Goal: Task Accomplishment & Management: Use online tool/utility

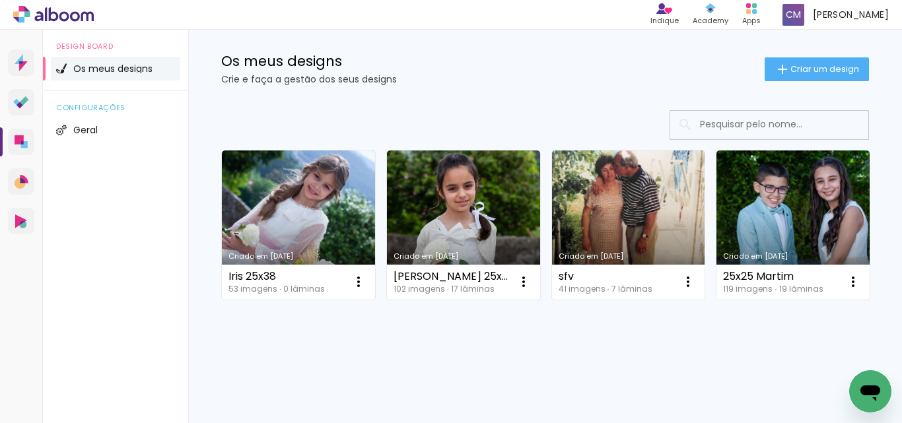
scroll to position [132, 0]
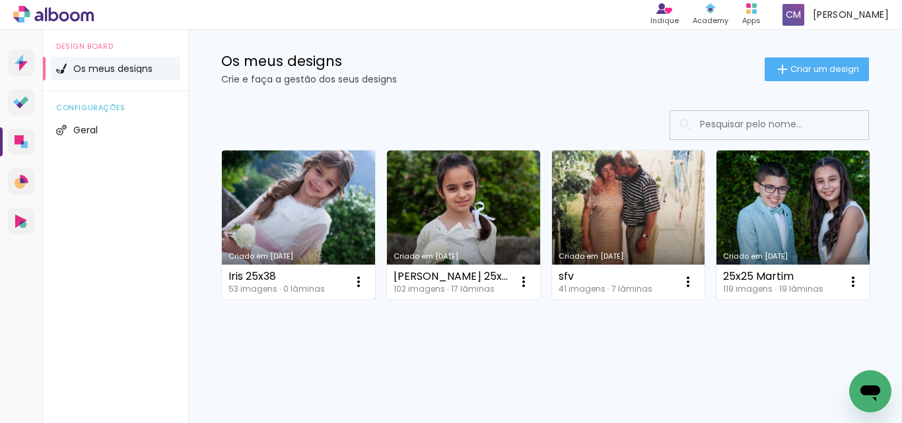
click at [324, 151] on link "Criado em [DATE]" at bounding box center [298, 225] width 153 height 149
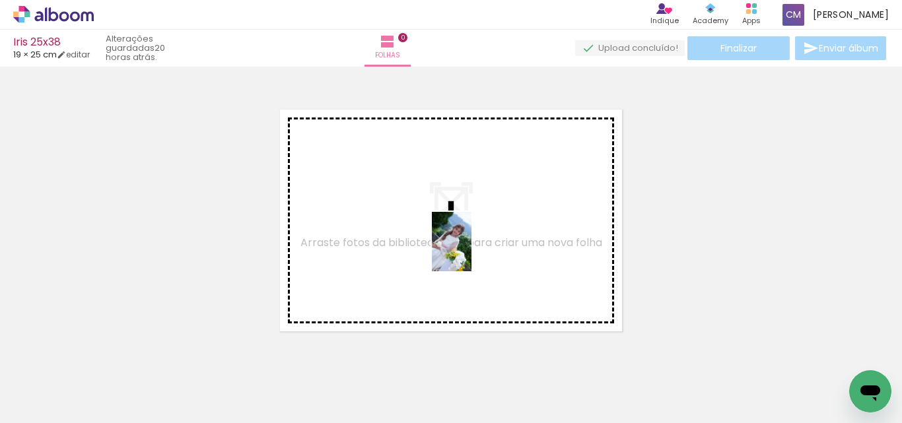
drag, startPoint x: 127, startPoint y: 376, endPoint x: 471, endPoint y: 252, distance: 366.5
click at [471, 252] on quentale-workspace at bounding box center [451, 211] width 902 height 423
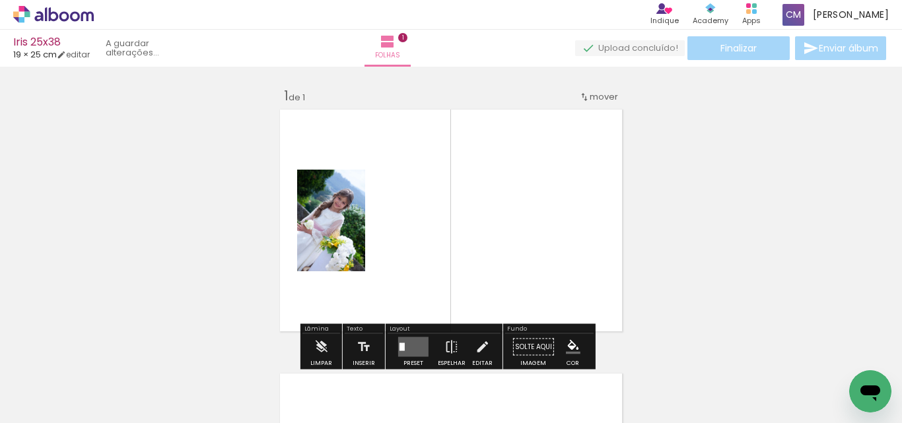
scroll to position [17, 0]
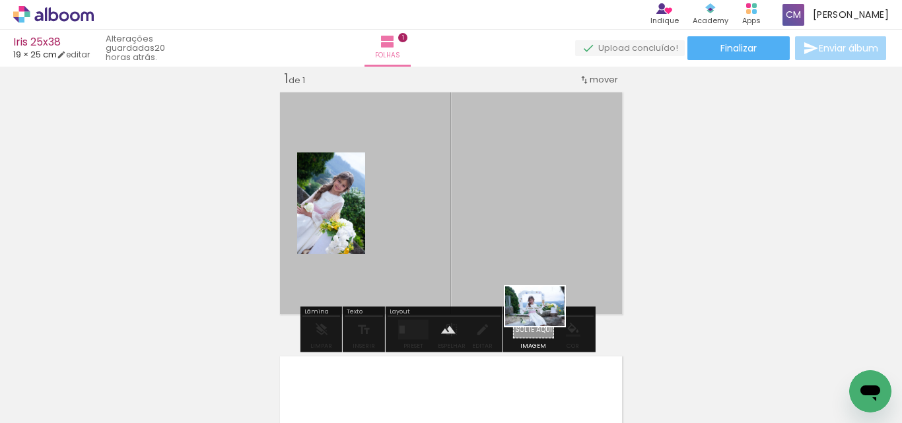
drag, startPoint x: 528, startPoint y: 399, endPoint x: 545, endPoint y: 326, distance: 74.5
click at [545, 326] on quentale-workspace at bounding box center [451, 211] width 902 height 423
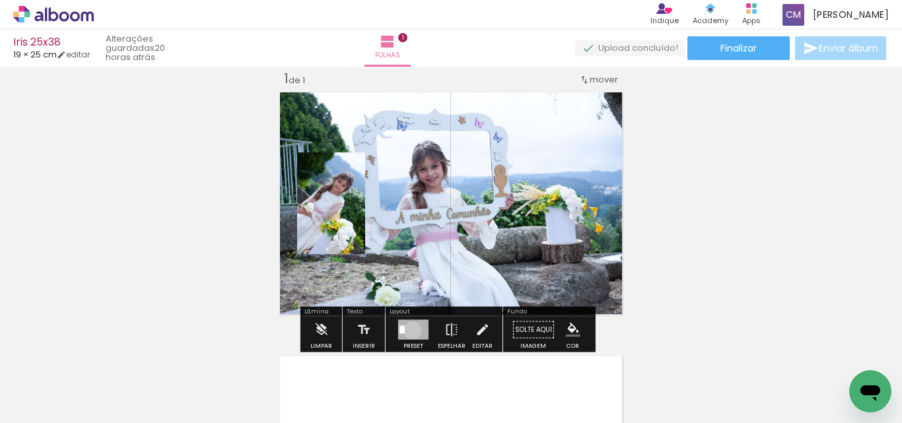
click at [409, 330] on div at bounding box center [413, 330] width 30 height 20
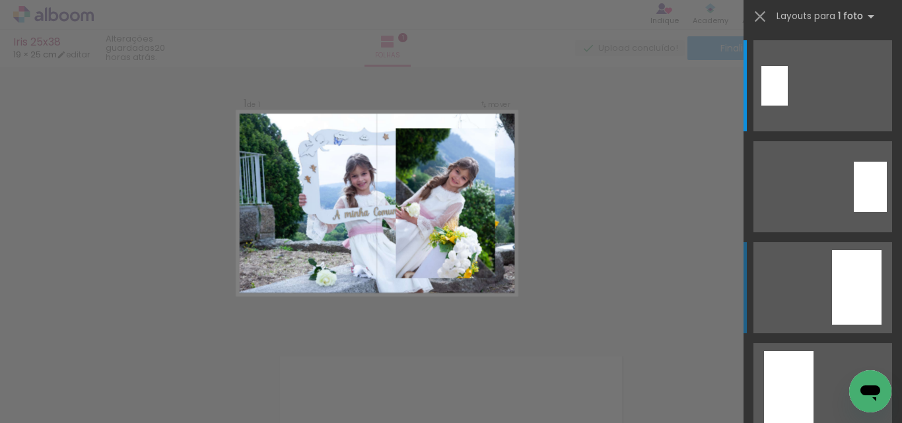
click at [842, 297] on div at bounding box center [857, 287] width 50 height 75
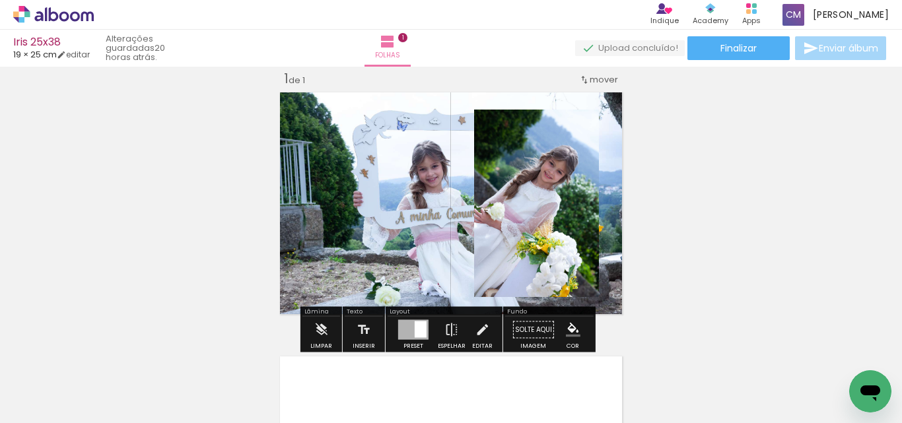
click at [374, 205] on quentale-layouter at bounding box center [450, 203] width 351 height 231
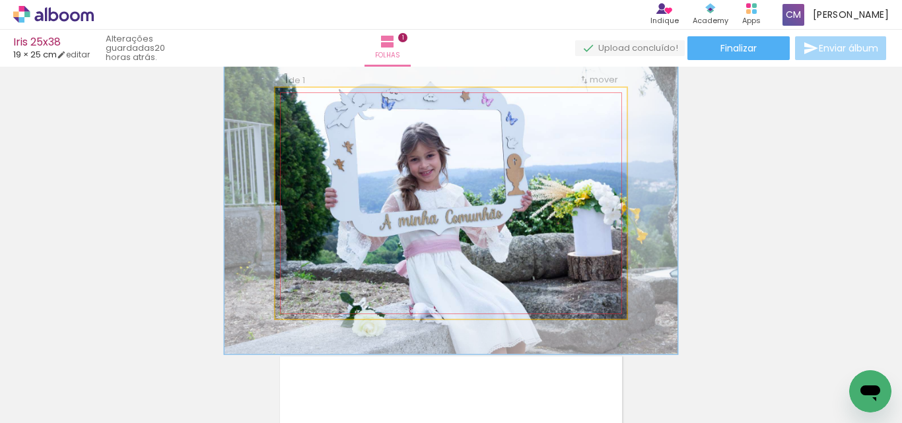
drag, startPoint x: 317, startPoint y: 121, endPoint x: 330, endPoint y: 120, distance: 13.3
click at [333, 120] on div at bounding box center [339, 122] width 12 height 12
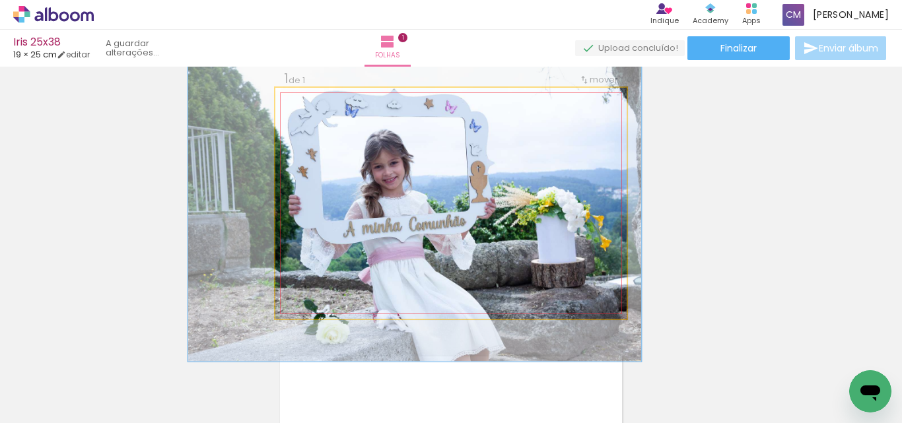
drag, startPoint x: 432, startPoint y: 200, endPoint x: 395, endPoint y: 207, distance: 37.0
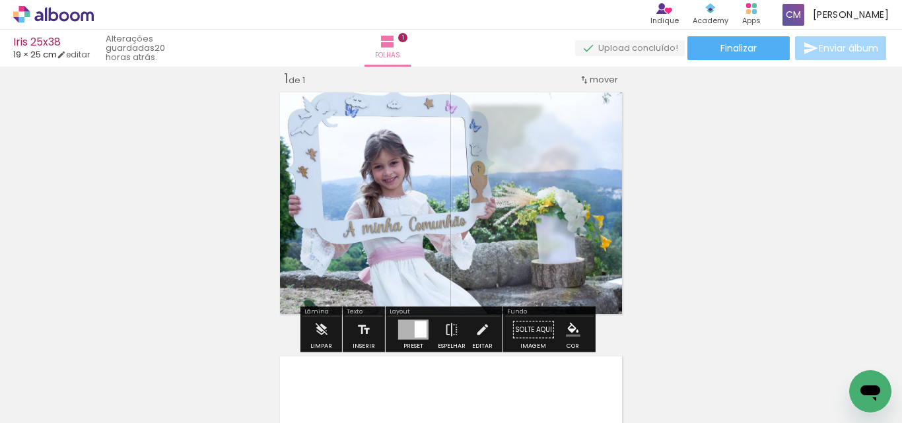
click at [835, 258] on div "Inserir folha 1 de 1" at bounding box center [451, 318] width 902 height 529
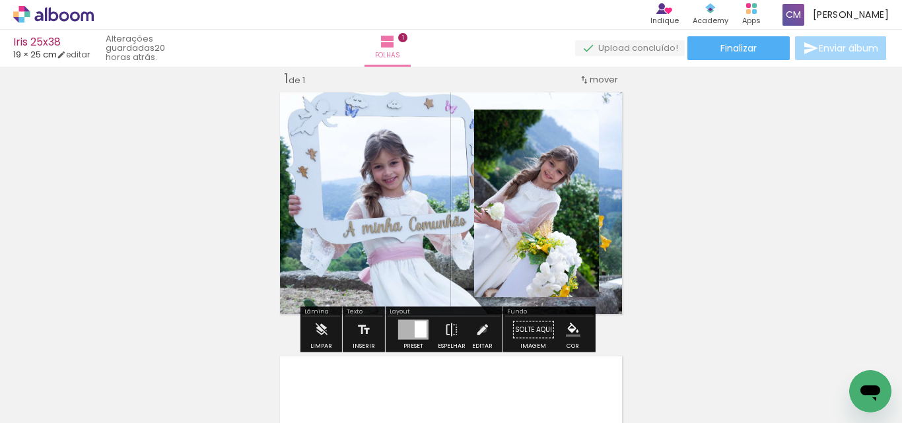
click at [480, 329] on iron-icon at bounding box center [482, 330] width 15 height 26
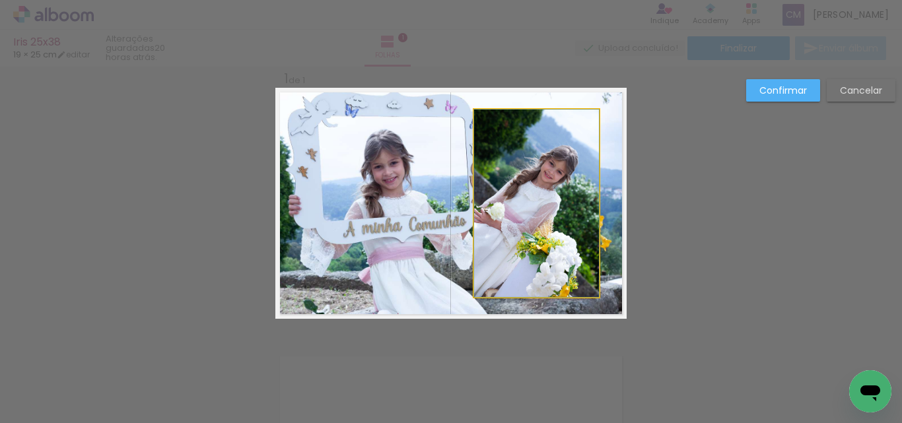
drag, startPoint x: 525, startPoint y: 213, endPoint x: 537, endPoint y: 210, distance: 12.2
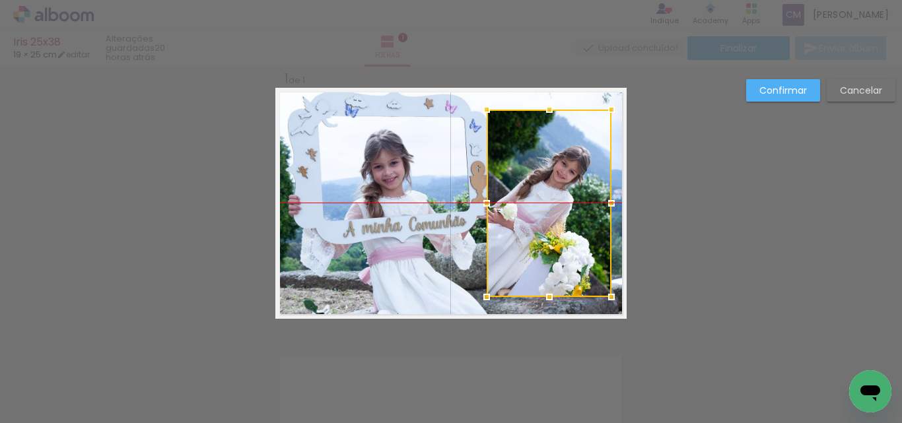
drag, startPoint x: 530, startPoint y: 195, endPoint x: 543, endPoint y: 195, distance: 12.5
click at [543, 195] on div at bounding box center [549, 204] width 125 height 188
click at [477, 296] on div at bounding box center [486, 297] width 26 height 26
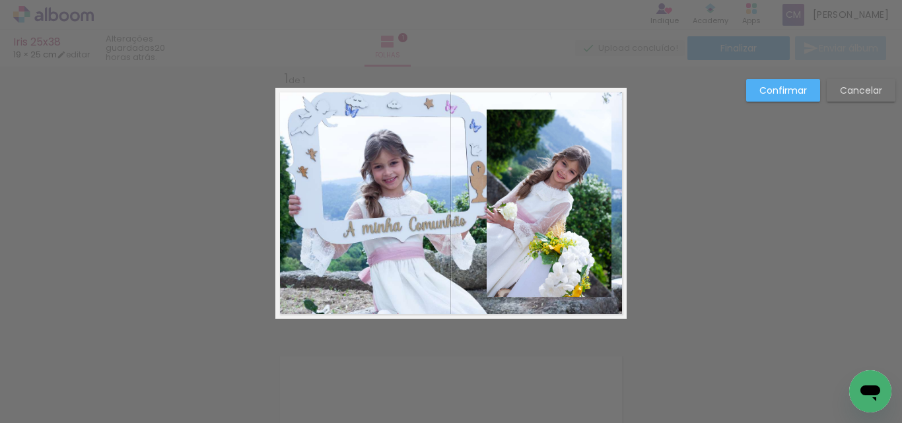
click at [528, 242] on quentale-photo at bounding box center [549, 204] width 125 height 188
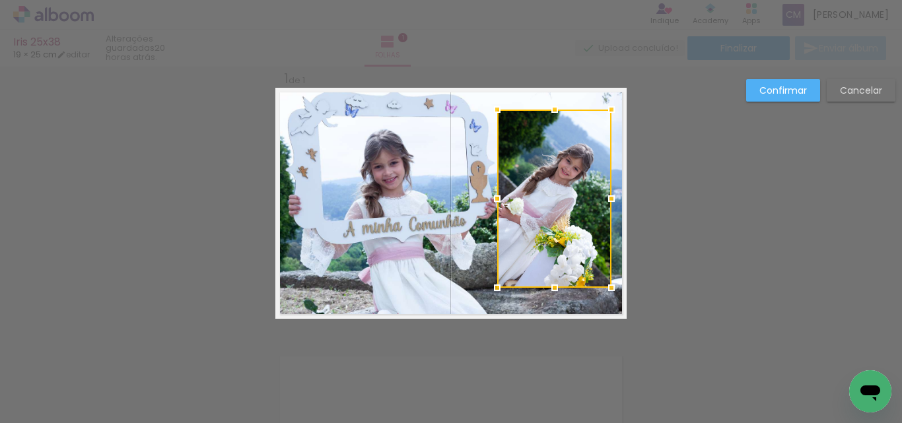
drag, startPoint x: 477, startPoint y: 296, endPoint x: 488, endPoint y: 287, distance: 14.0
click at [488, 287] on div at bounding box center [497, 288] width 26 height 26
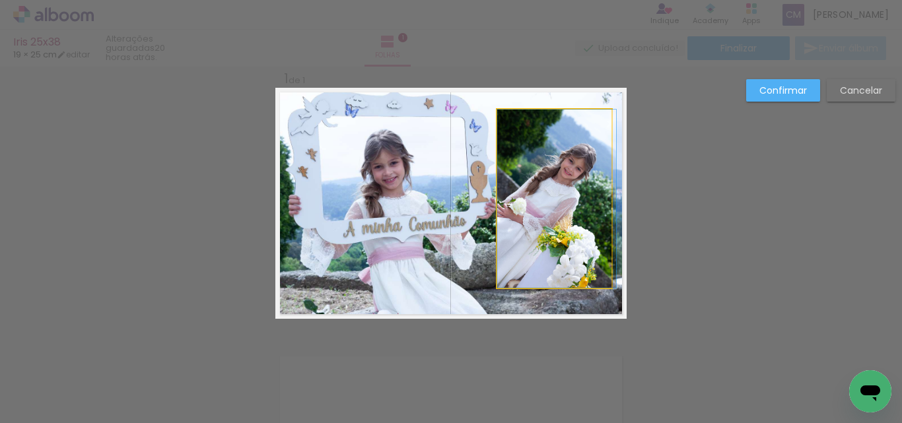
drag, startPoint x: 543, startPoint y: 235, endPoint x: 552, endPoint y: 249, distance: 16.7
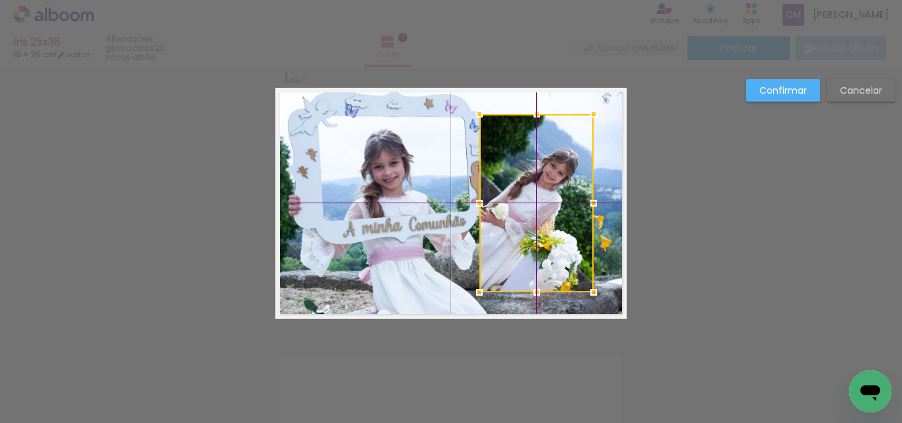
drag, startPoint x: 565, startPoint y: 175, endPoint x: 579, endPoint y: 170, distance: 15.5
click at [579, 170] on div at bounding box center [536, 203] width 114 height 178
click at [794, 199] on div "Confirmar Cancelar" at bounding box center [451, 330] width 902 height 560
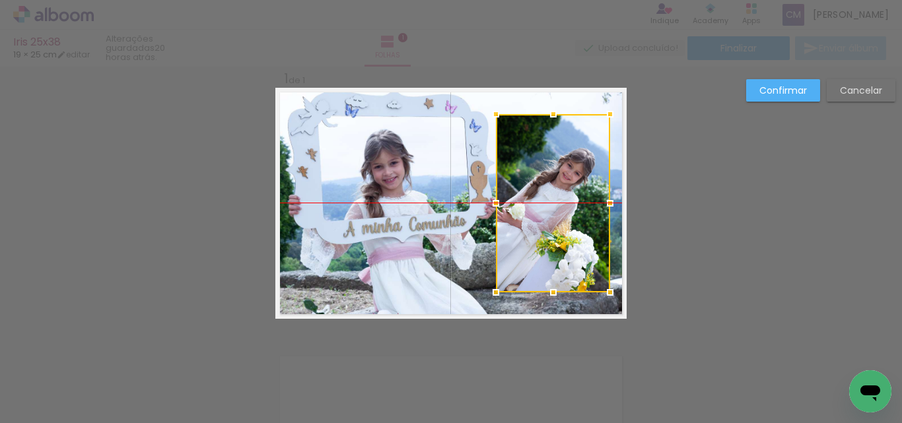
drag, startPoint x: 541, startPoint y: 178, endPoint x: 558, endPoint y: 182, distance: 16.8
click at [558, 182] on div at bounding box center [553, 203] width 114 height 178
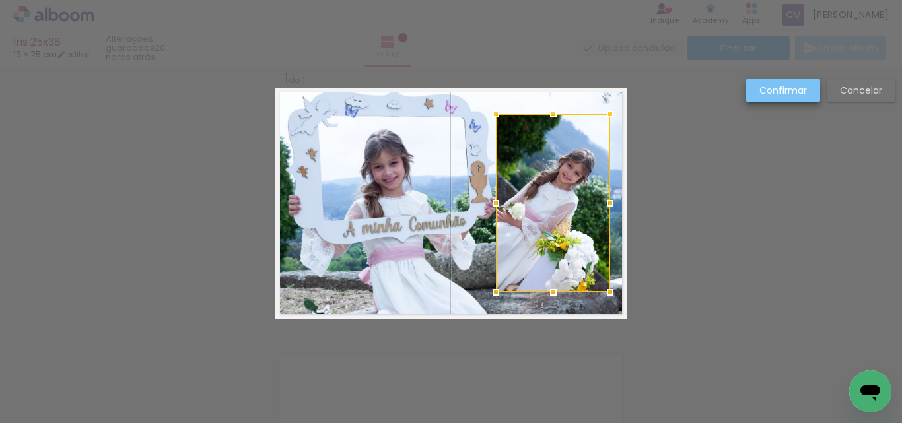
click at [0, 0] on slot "Confirmar" at bounding box center [0, 0] width 0 height 0
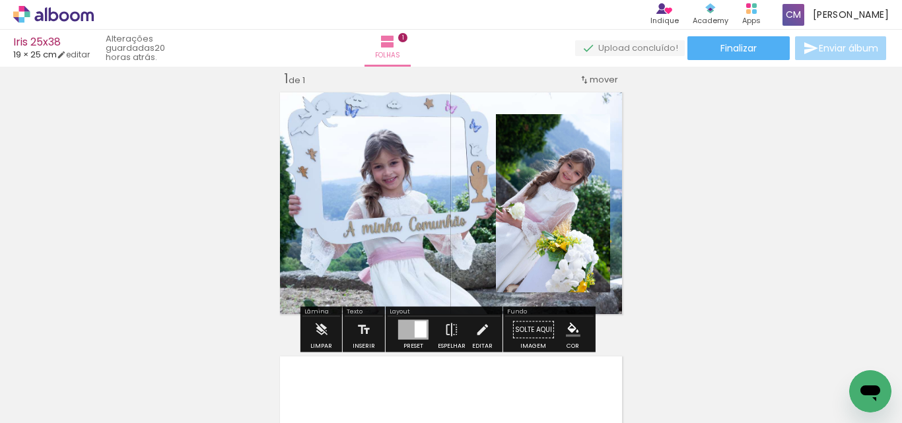
click at [417, 180] on quentale-layouter at bounding box center [450, 203] width 351 height 231
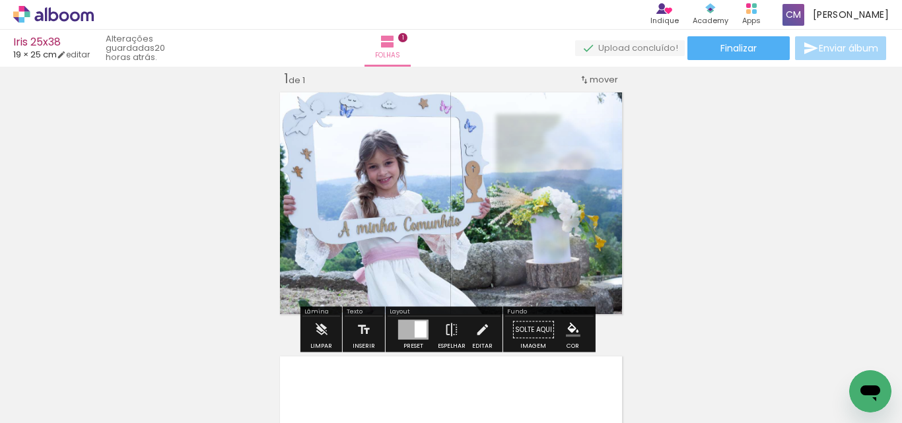
click at [778, 222] on div "Inserir folha 1 de 1" at bounding box center [451, 318] width 902 height 529
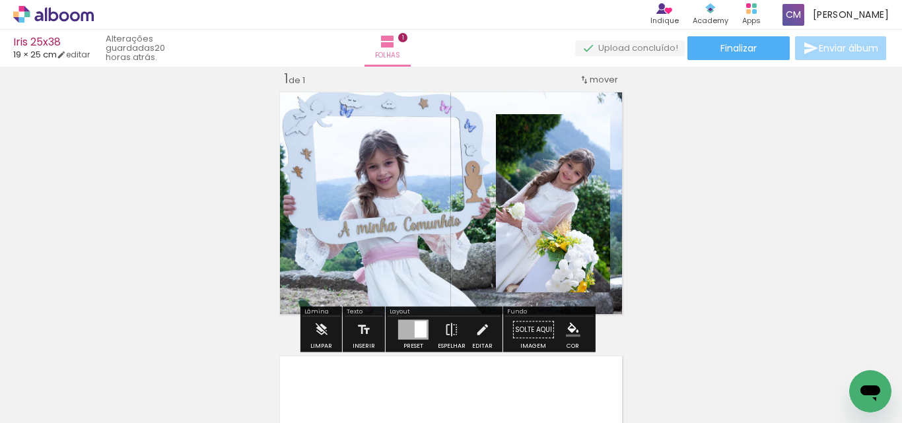
click at [405, 173] on quentale-layouter at bounding box center [450, 203] width 351 height 231
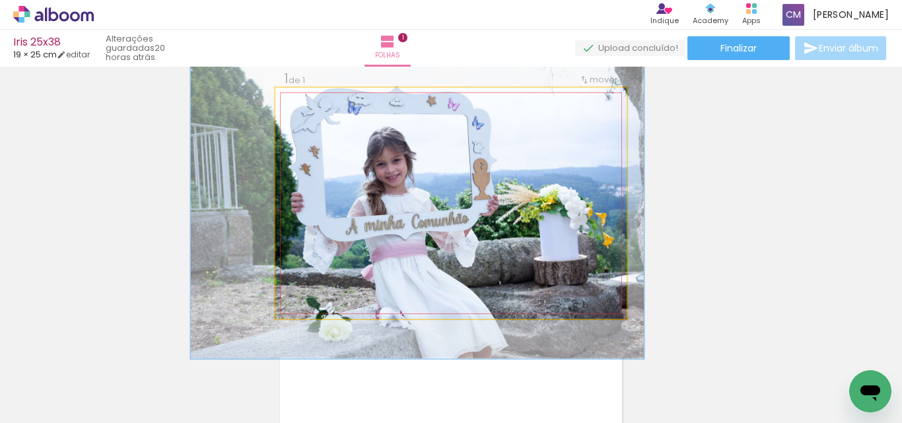
drag, startPoint x: 405, startPoint y: 173, endPoint x: 413, endPoint y: 170, distance: 8.4
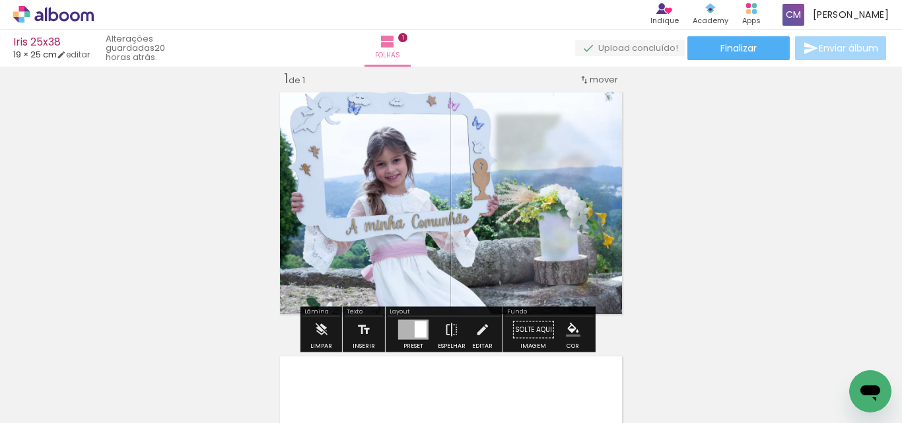
click at [778, 176] on div "Inserir folha 1 de 1" at bounding box center [451, 318] width 902 height 529
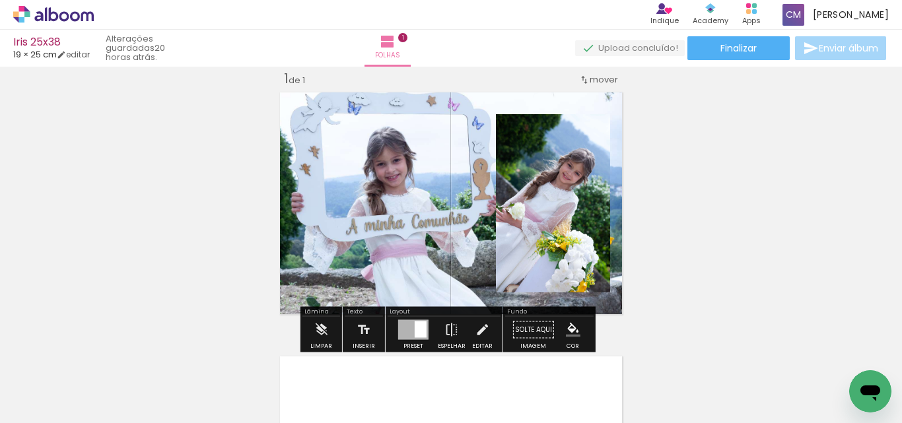
click at [338, 201] on quentale-layouter at bounding box center [450, 203] width 351 height 231
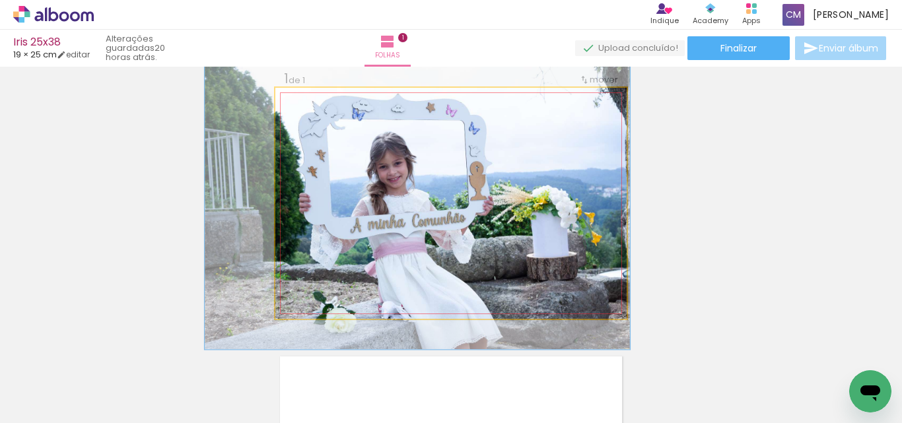
click at [326, 127] on div at bounding box center [336, 121] width 21 height 21
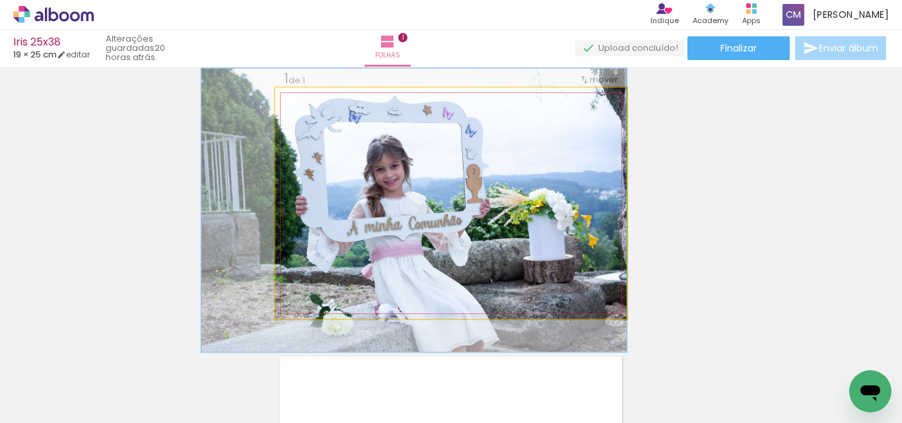
drag, startPoint x: 407, startPoint y: 201, endPoint x: 380, endPoint y: 203, distance: 26.5
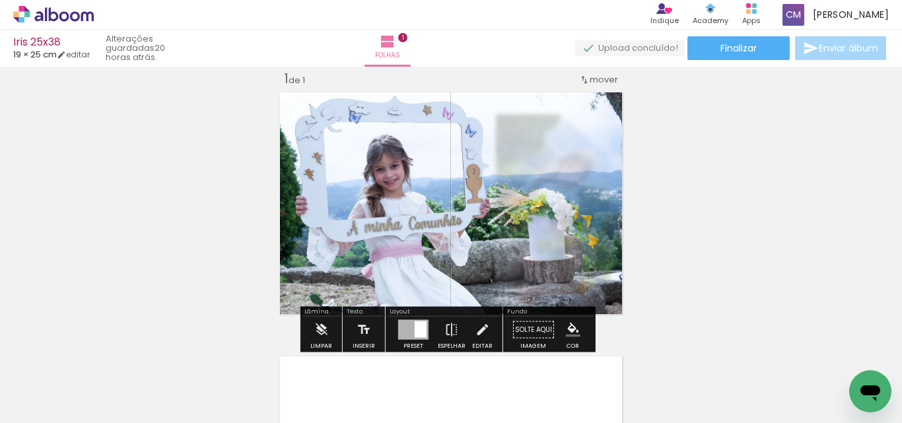
click at [724, 209] on div "Inserir folha 1 de 1" at bounding box center [451, 318] width 902 height 529
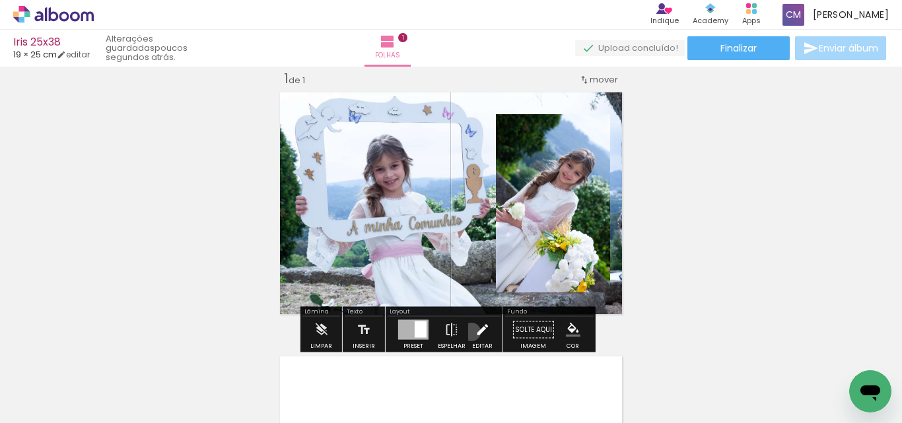
click at [469, 332] on paper-button "Editar" at bounding box center [482, 334] width 27 height 34
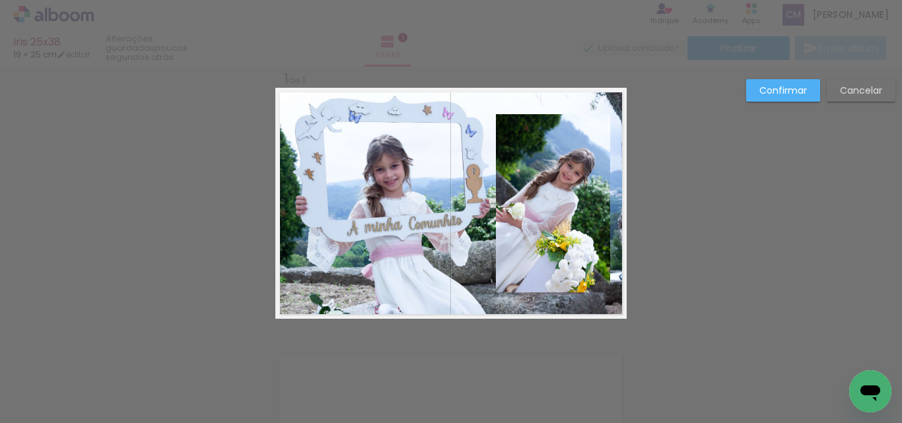
click at [537, 143] on quentale-photo at bounding box center [553, 203] width 114 height 178
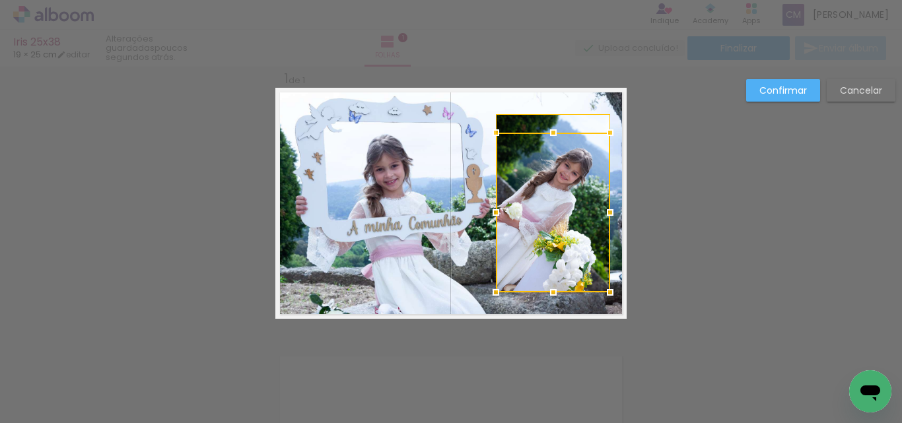
drag, startPoint x: 548, startPoint y: 117, endPoint x: 549, endPoint y: 132, distance: 15.2
click at [549, 132] on div at bounding box center [553, 133] width 26 height 26
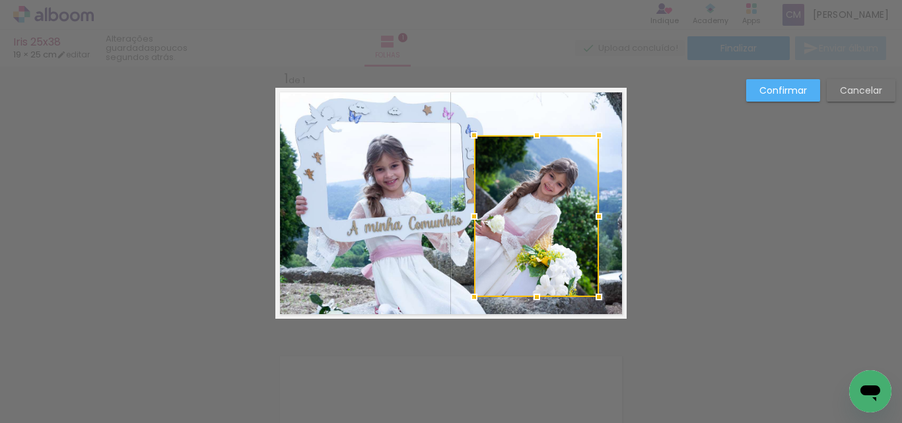
drag, startPoint x: 530, startPoint y: 110, endPoint x: 537, endPoint y: 136, distance: 26.6
click at [537, 136] on div at bounding box center [537, 135] width 26 height 26
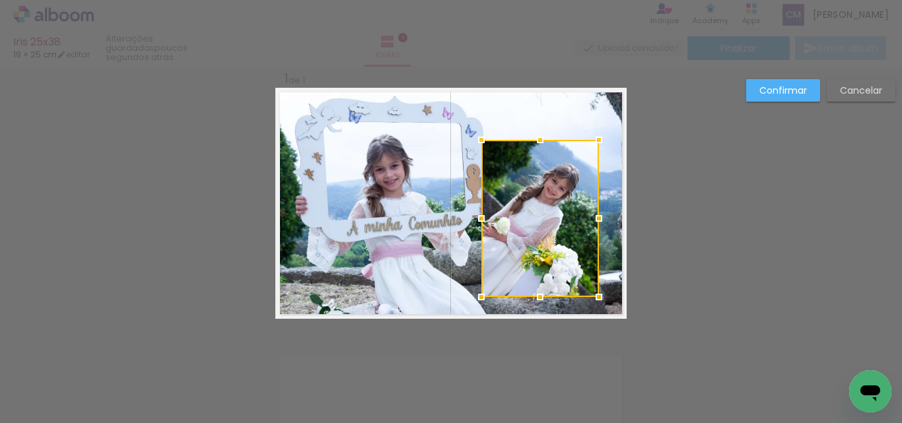
drag, startPoint x: 468, startPoint y: 140, endPoint x: 475, endPoint y: 145, distance: 8.6
click at [475, 145] on div at bounding box center [481, 140] width 26 height 26
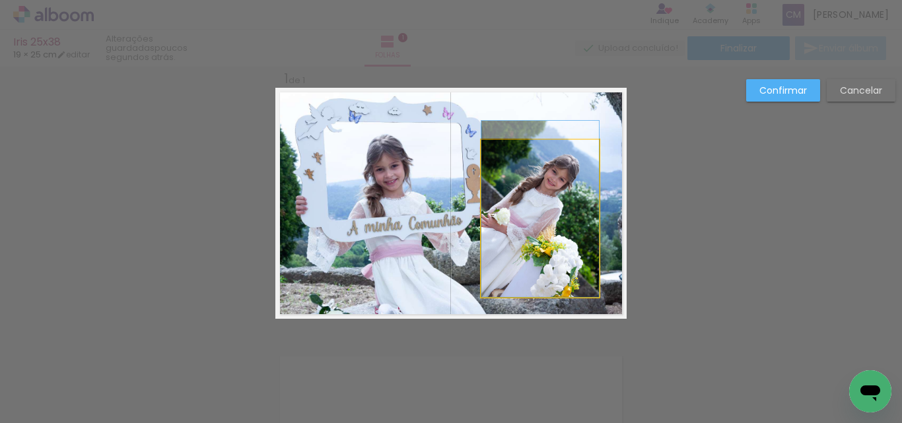
drag, startPoint x: 547, startPoint y: 208, endPoint x: 568, endPoint y: 197, distance: 23.0
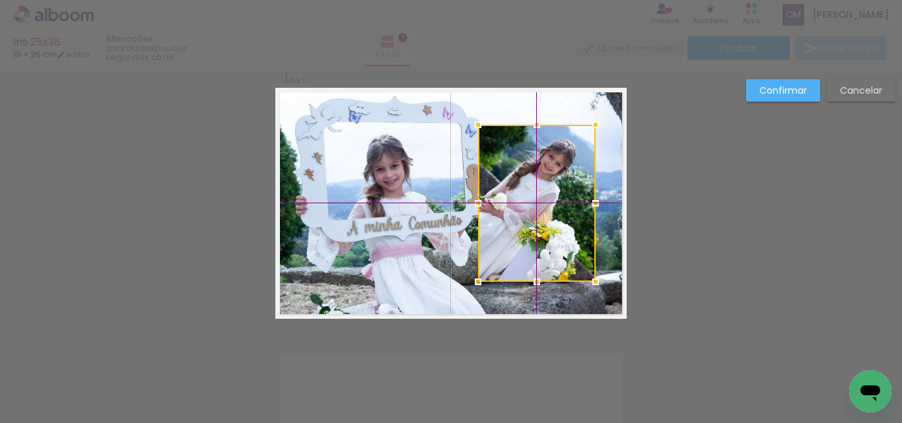
click at [524, 195] on div at bounding box center [537, 203] width 118 height 157
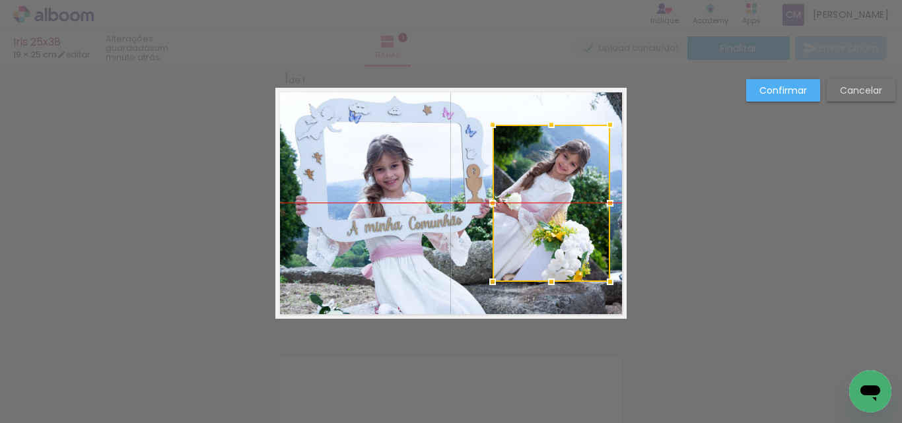
drag, startPoint x: 545, startPoint y: 175, endPoint x: 560, endPoint y: 174, distance: 14.6
click at [560, 174] on div at bounding box center [552, 203] width 118 height 157
click at [0, 0] on slot "Confirmar" at bounding box center [0, 0] width 0 height 0
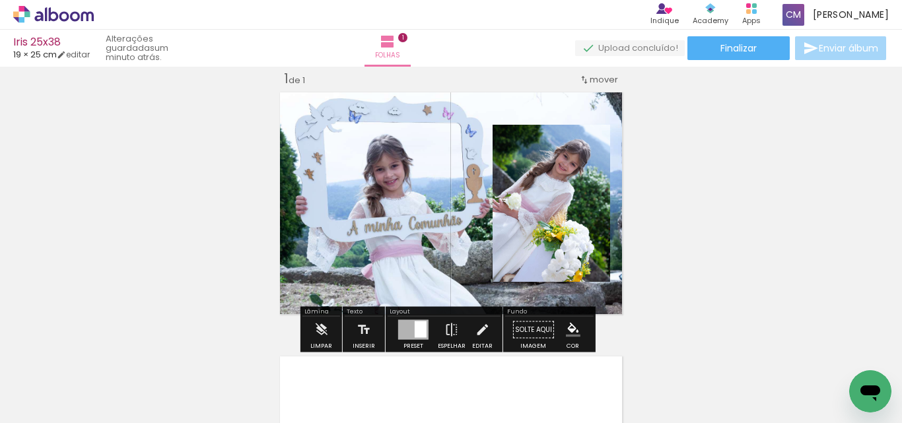
click at [530, 186] on paper-item at bounding box center [534, 190] width 24 height 9
click at [530, 242] on iron-icon "color picker" at bounding box center [536, 243] width 16 height 13
click at [538, 132] on paper-item "#ffffff" at bounding box center [541, 129] width 13 height 13
click at [819, 192] on div "Inserir folha 1 de 1" at bounding box center [451, 318] width 902 height 529
drag, startPoint x: 439, startPoint y: 235, endPoint x: 426, endPoint y: 236, distance: 13.2
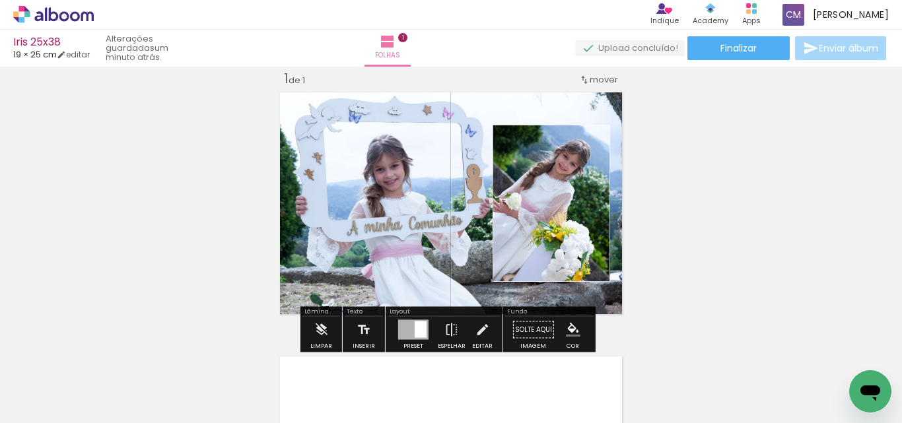
click at [426, 236] on quentale-layouter at bounding box center [450, 203] width 351 height 231
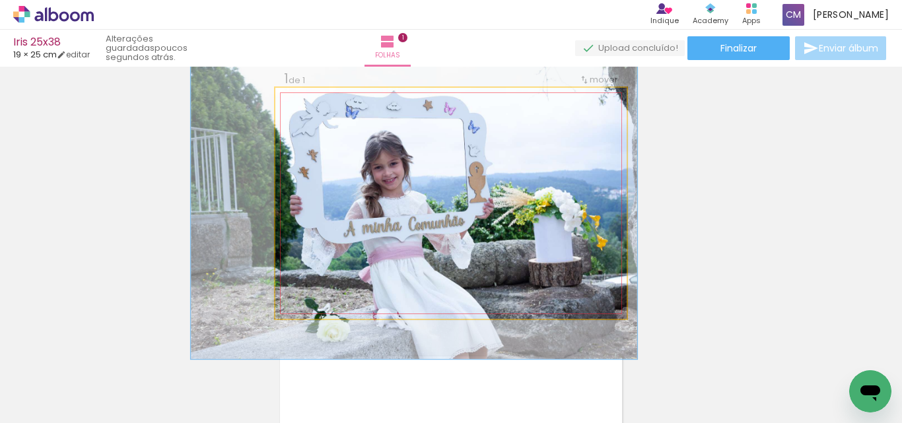
type paper-slider "127"
click at [334, 126] on div at bounding box center [339, 121] width 21 height 21
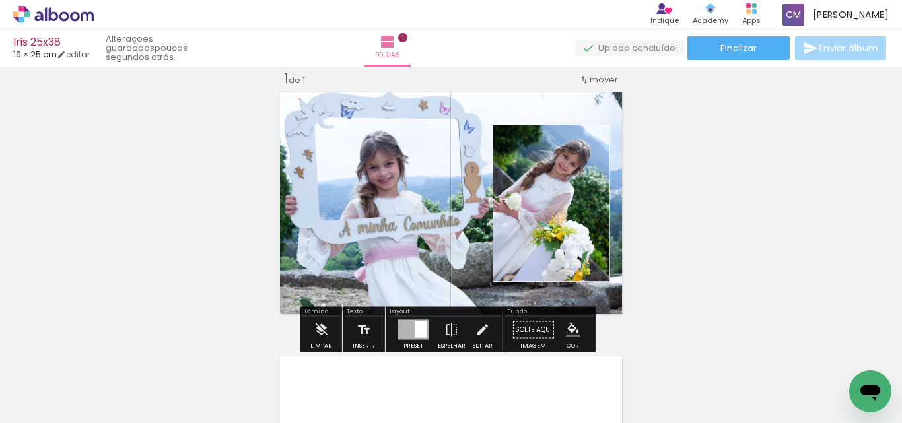
click at [825, 235] on div "Inserir folha 1 de 1" at bounding box center [451, 318] width 902 height 529
drag, startPoint x: 296, startPoint y: 263, endPoint x: 312, endPoint y: 265, distance: 15.4
click at [312, 265] on quentale-layouter at bounding box center [450, 203] width 351 height 231
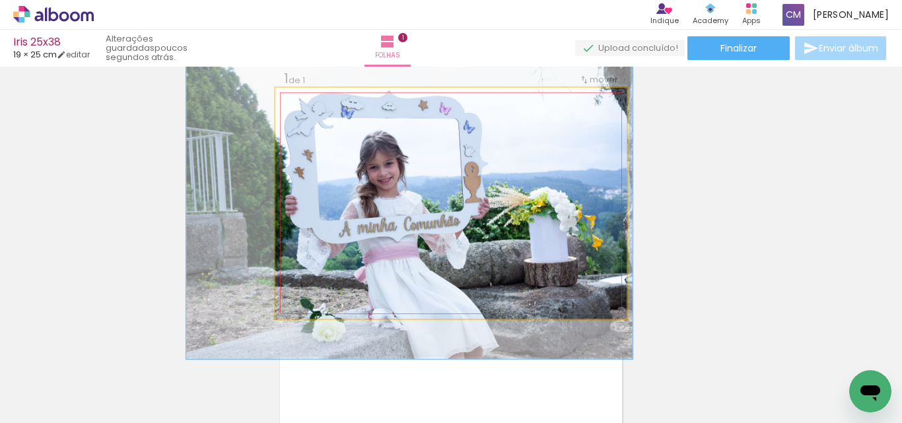
click at [542, 246] on quentale-photo at bounding box center [450, 203] width 351 height 231
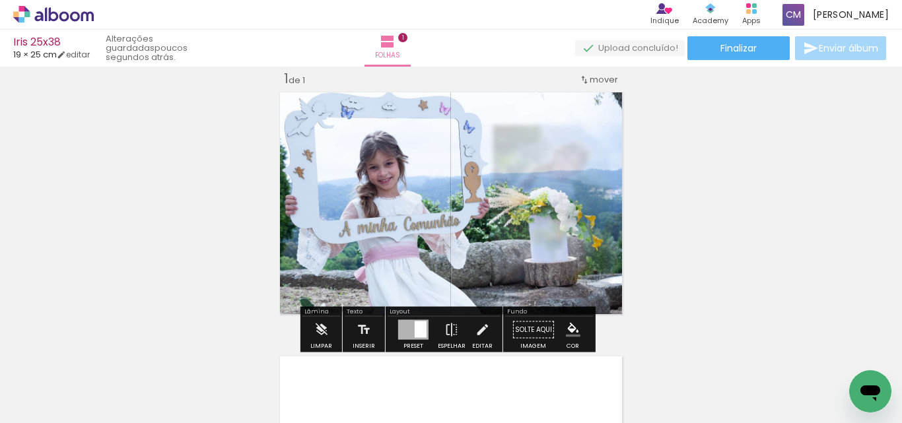
click at [722, 219] on div "Inserir folha 1 de 1" at bounding box center [451, 318] width 902 height 529
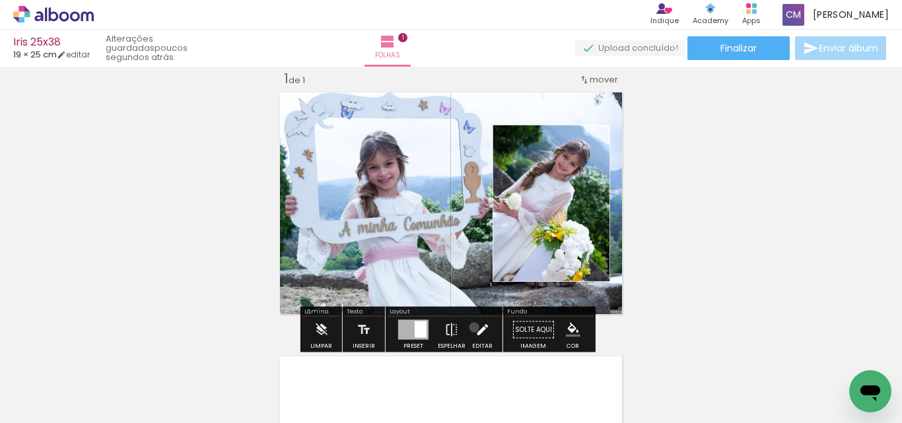
click at [475, 327] on iron-icon at bounding box center [482, 330] width 15 height 26
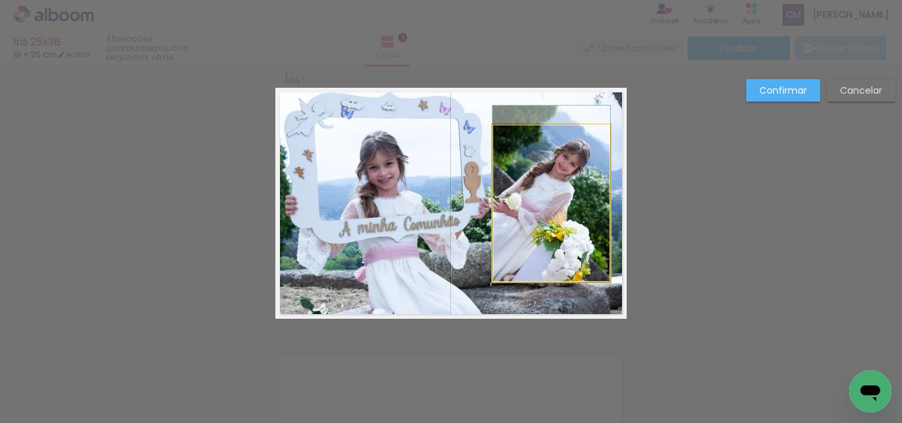
click at [537, 231] on quentale-photo at bounding box center [552, 203] width 118 height 157
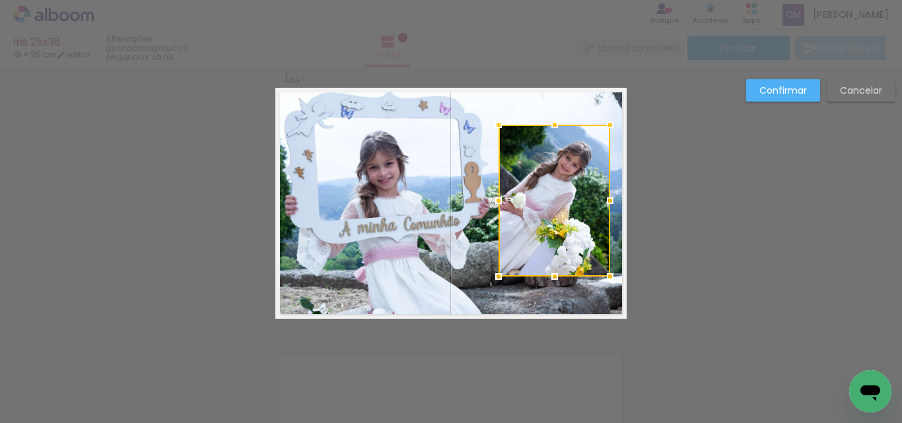
drag, startPoint x: 491, startPoint y: 286, endPoint x: 497, endPoint y: 282, distance: 7.1
click at [497, 282] on div at bounding box center [498, 276] width 26 height 26
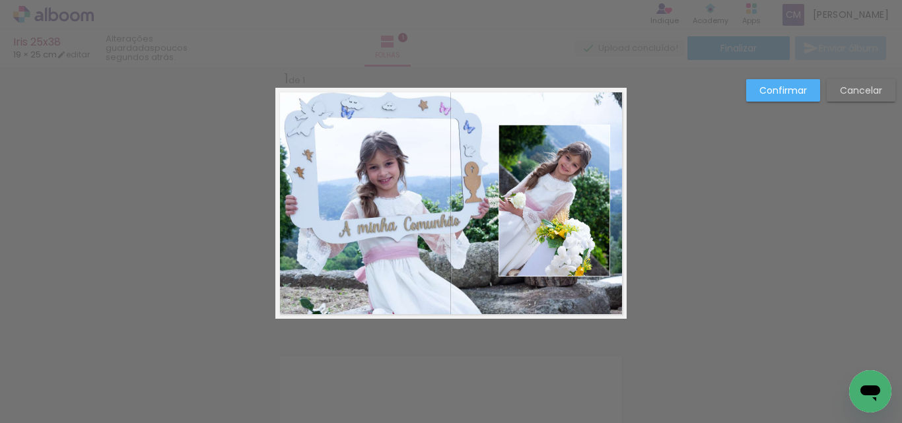
click at [0, 0] on slot "Confirmar" at bounding box center [0, 0] width 0 height 0
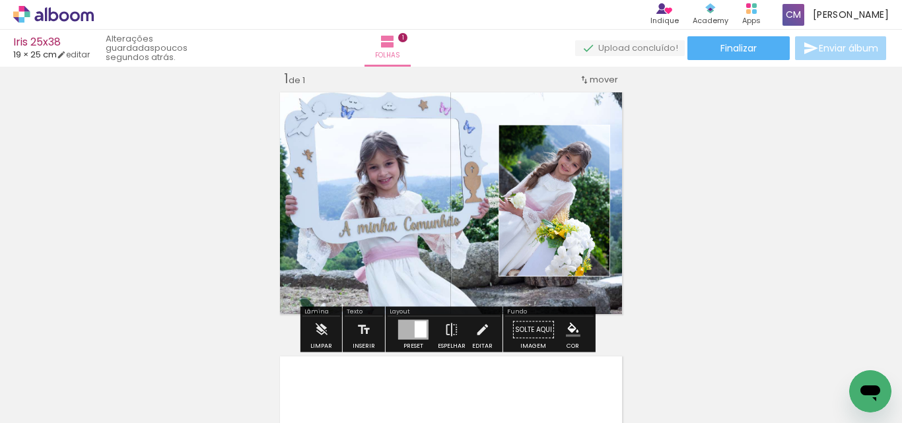
drag, startPoint x: 397, startPoint y: 200, endPoint x: 406, endPoint y: 200, distance: 8.6
click at [406, 200] on quentale-layouter at bounding box center [450, 203] width 351 height 231
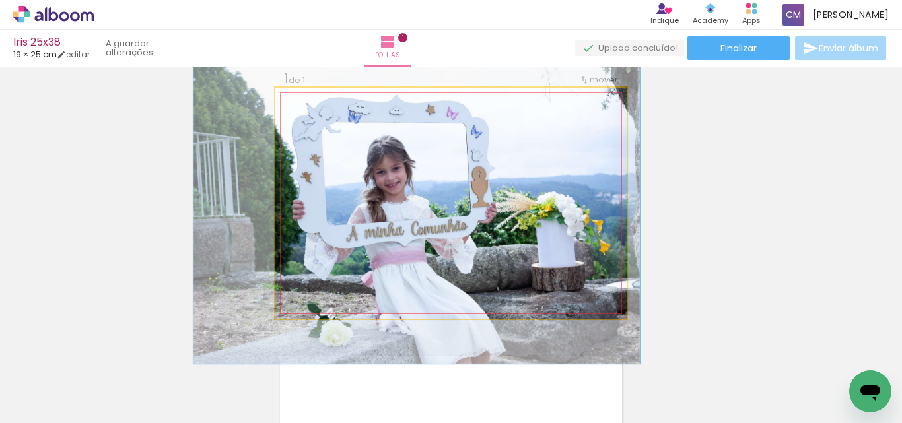
drag, startPoint x: 388, startPoint y: 201, endPoint x: 395, endPoint y: 206, distance: 8.6
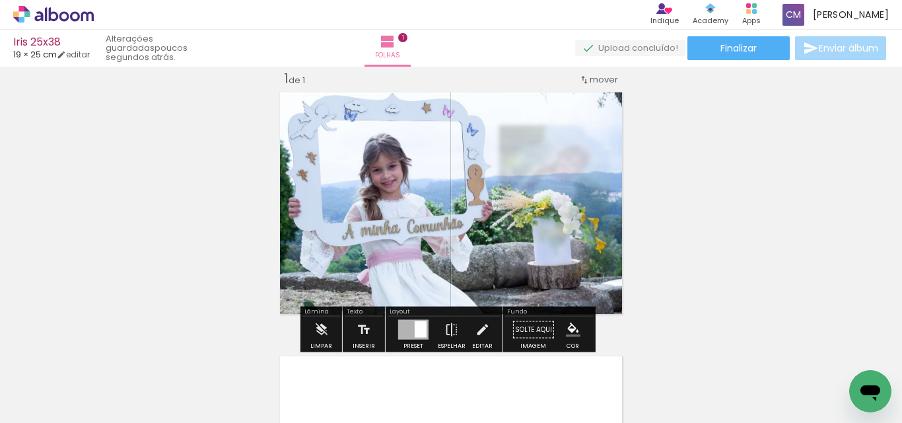
click at [753, 211] on div "Inserir folha 1 de 1" at bounding box center [451, 318] width 902 height 529
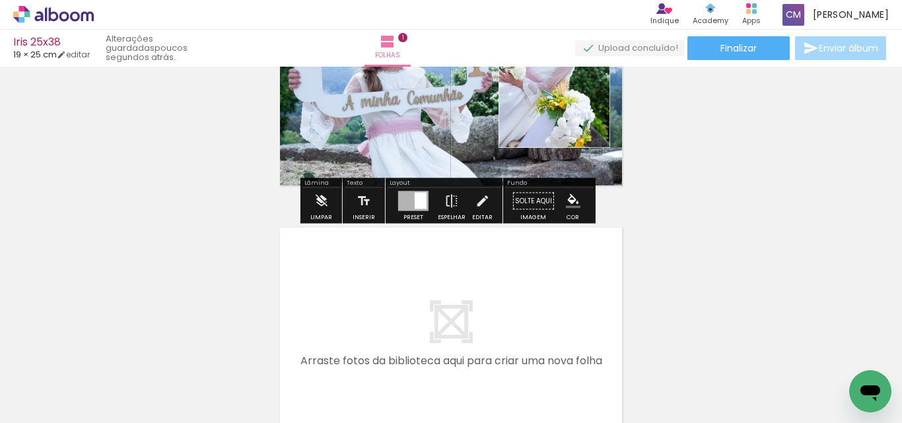
scroll to position [281, 0]
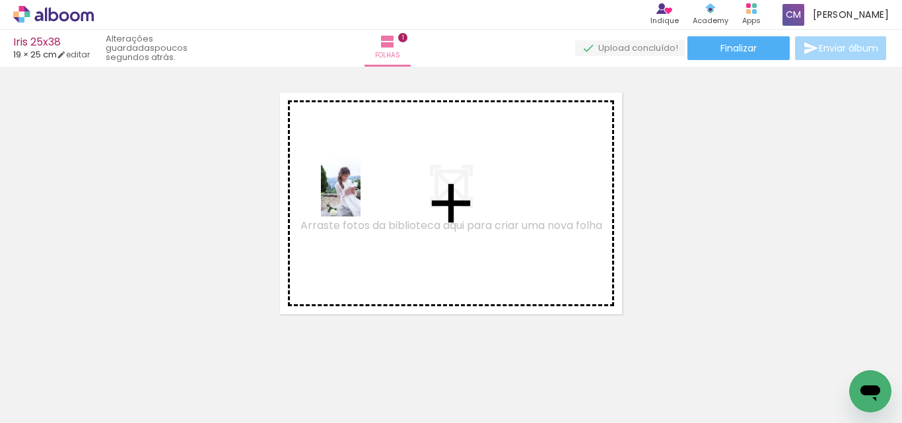
drag, startPoint x: 360, startPoint y: 391, endPoint x: 360, endPoint y: 197, distance: 194.1
click at [360, 197] on quentale-workspace at bounding box center [451, 211] width 902 height 423
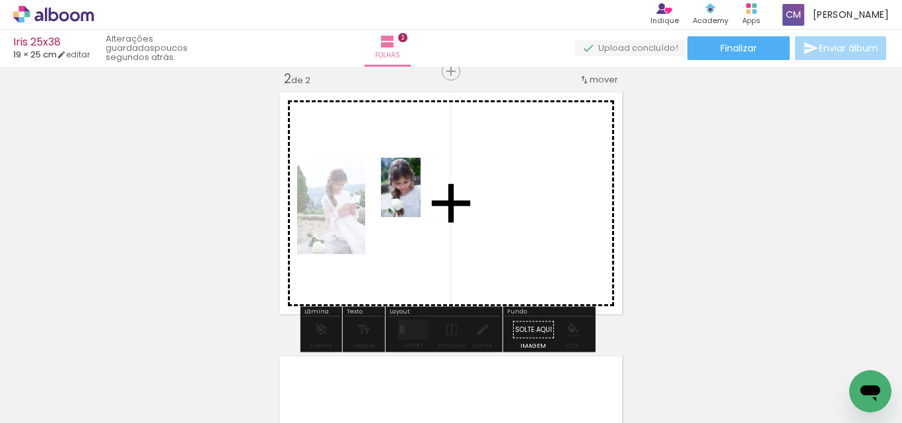
drag, startPoint x: 294, startPoint y: 366, endPoint x: 430, endPoint y: 192, distance: 220.7
click at [434, 186] on quentale-workspace at bounding box center [451, 211] width 902 height 423
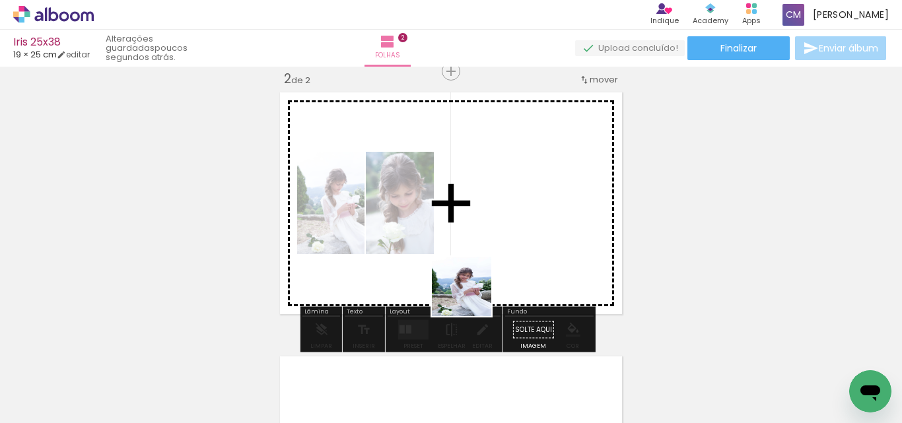
drag, startPoint x: 440, startPoint y: 384, endPoint x: 504, endPoint y: 239, distance: 158.7
click at [505, 239] on quentale-workspace at bounding box center [451, 211] width 902 height 423
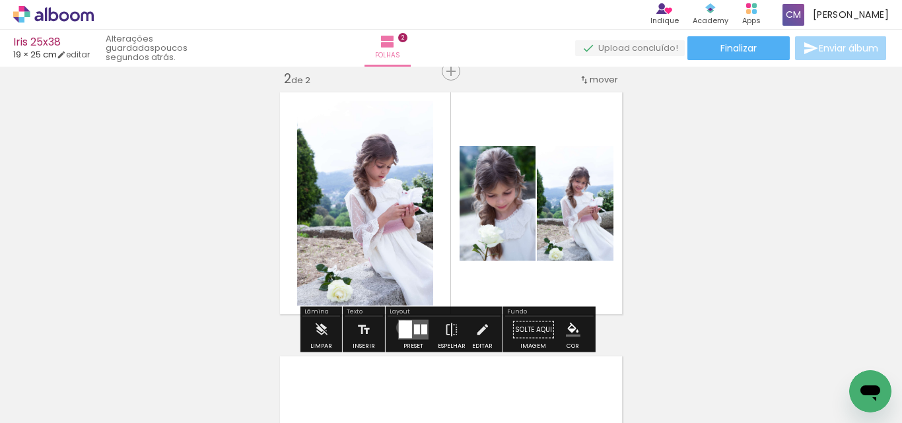
click at [400, 327] on div at bounding box center [405, 330] width 13 height 18
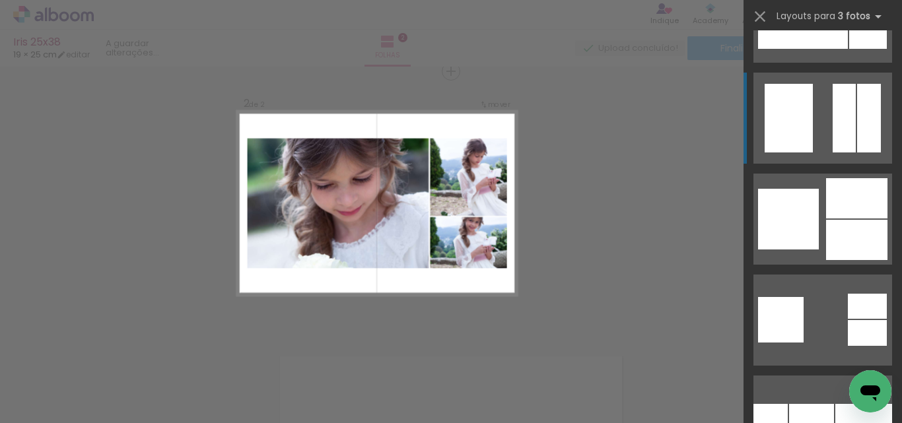
scroll to position [13139, 0]
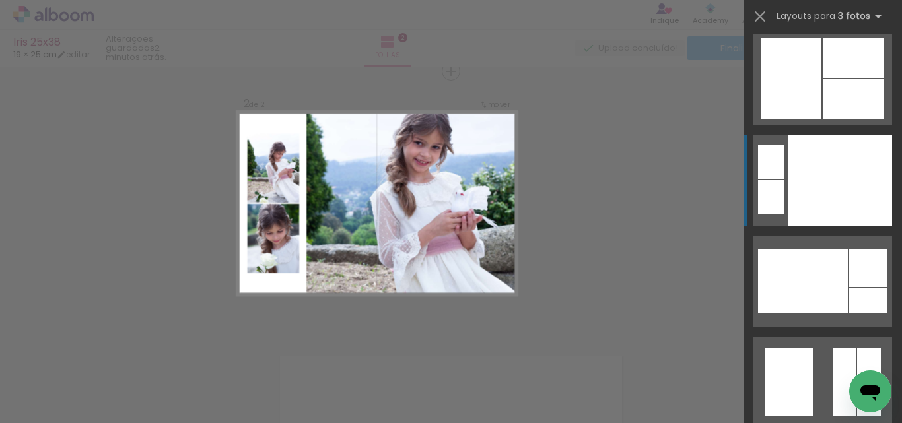
click at [838, 205] on div at bounding box center [840, 180] width 104 height 91
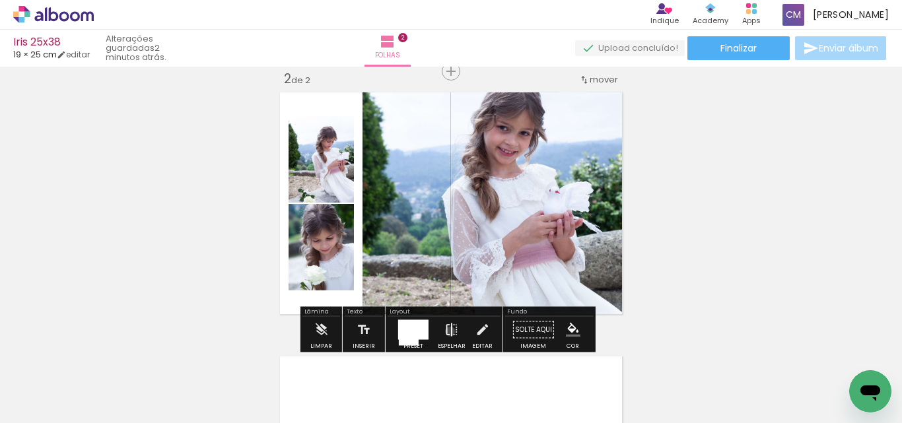
click at [447, 331] on iron-icon at bounding box center [451, 330] width 15 height 26
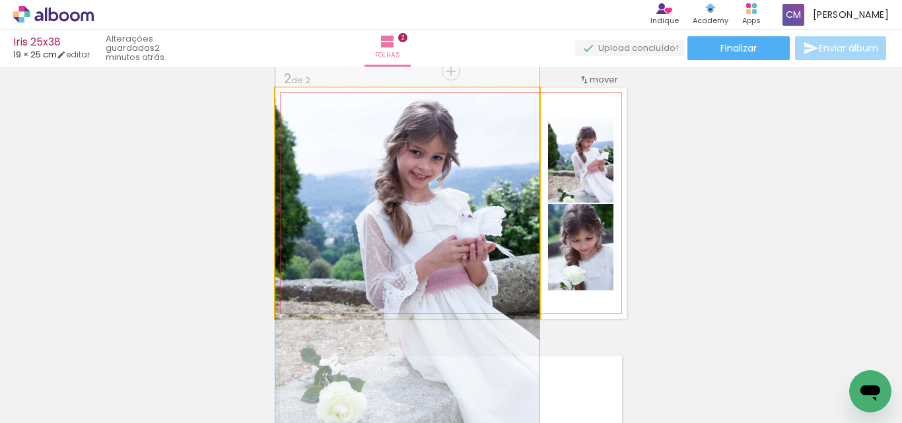
drag, startPoint x: 397, startPoint y: 199, endPoint x: 368, endPoint y: 223, distance: 38.0
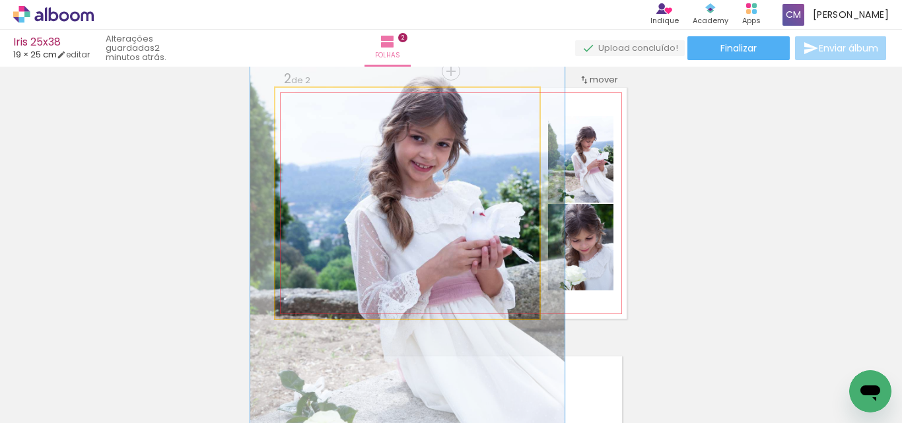
drag, startPoint x: 301, startPoint y: 102, endPoint x: 310, endPoint y: 101, distance: 8.6
click at [310, 101] on div at bounding box center [315, 102] width 12 height 12
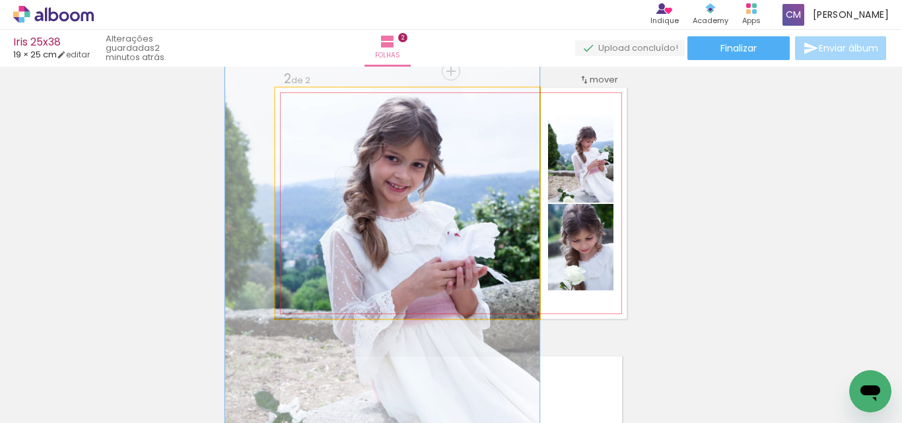
drag, startPoint x: 389, startPoint y: 175, endPoint x: 320, endPoint y: 195, distance: 72.3
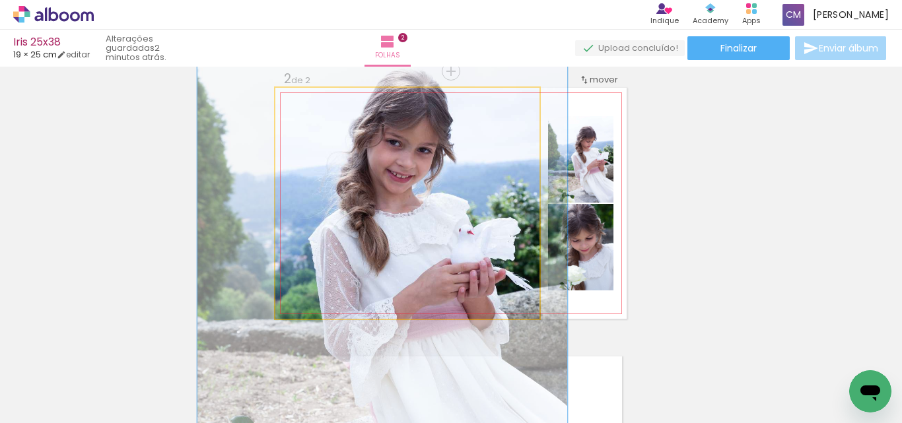
drag, startPoint x: 306, startPoint y: 105, endPoint x: 318, endPoint y: 105, distance: 11.9
click at [318, 105] on div at bounding box center [326, 101] width 21 height 21
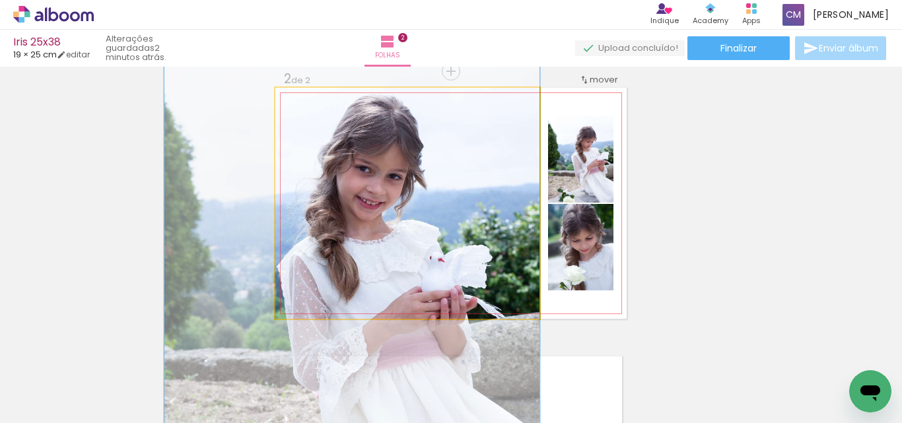
drag, startPoint x: 338, startPoint y: 170, endPoint x: 294, endPoint y: 197, distance: 52.2
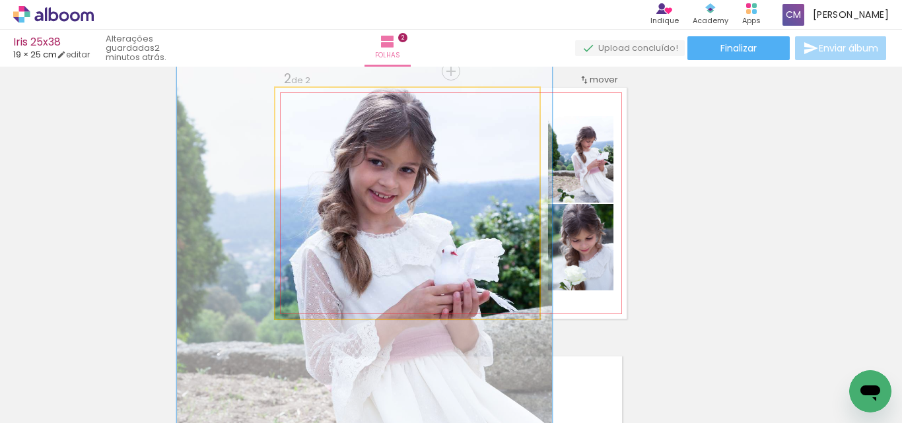
drag, startPoint x: 390, startPoint y: 199, endPoint x: 402, endPoint y: 193, distance: 14.2
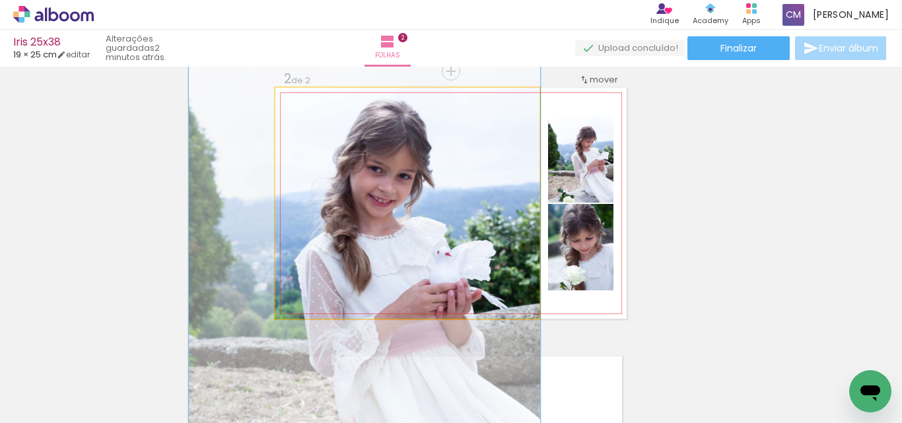
type paper-slider "133"
click at [322, 102] on div at bounding box center [324, 102] width 12 height 12
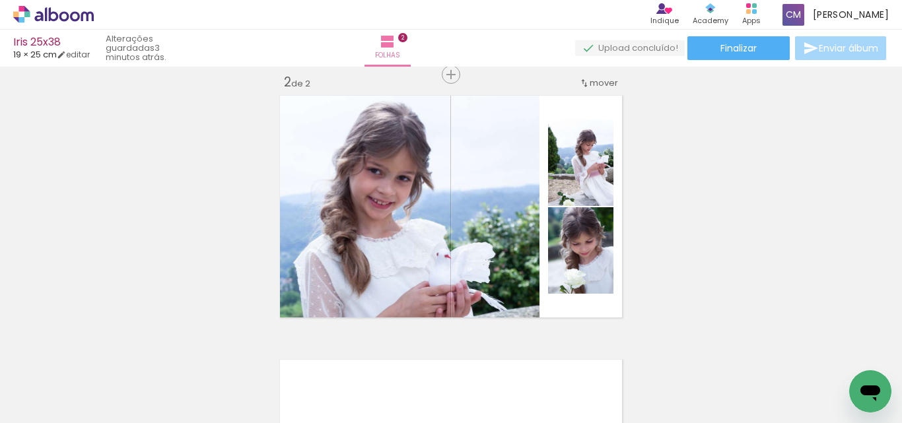
scroll to position [281, 0]
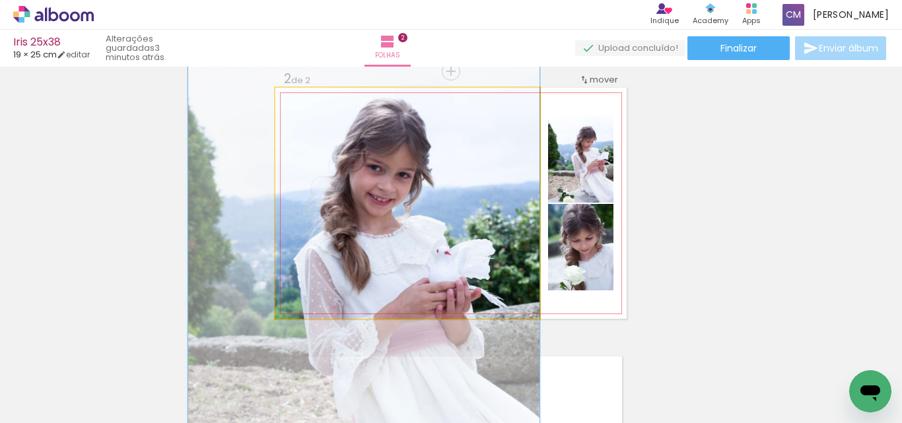
click at [335, 262] on quentale-photo at bounding box center [407, 203] width 264 height 231
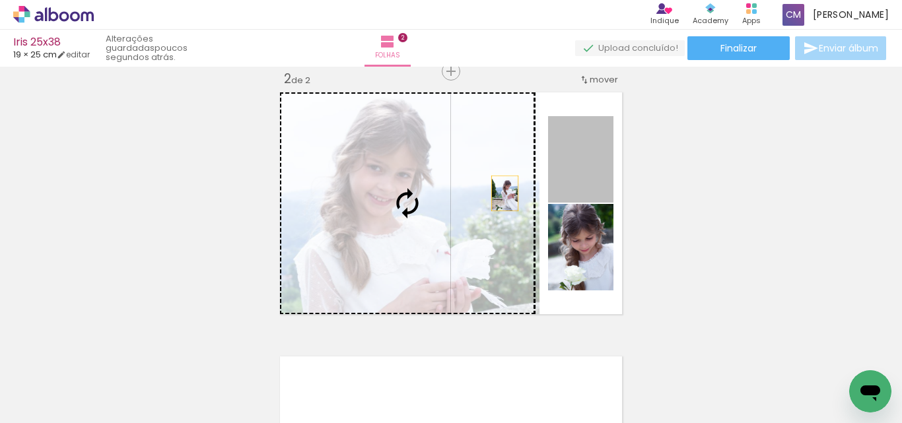
drag, startPoint x: 575, startPoint y: 193, endPoint x: 447, endPoint y: 205, distance: 128.6
click at [0, 0] on slot at bounding box center [0, 0] width 0 height 0
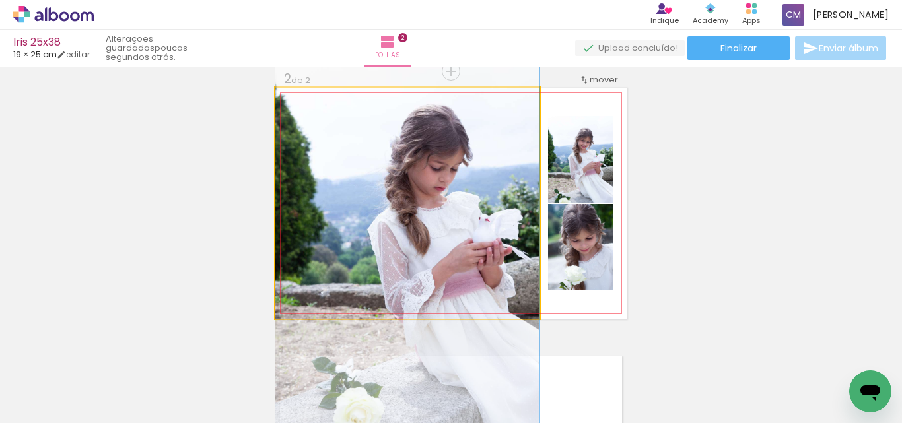
drag, startPoint x: 329, startPoint y: 161, endPoint x: 292, endPoint y: 197, distance: 51.8
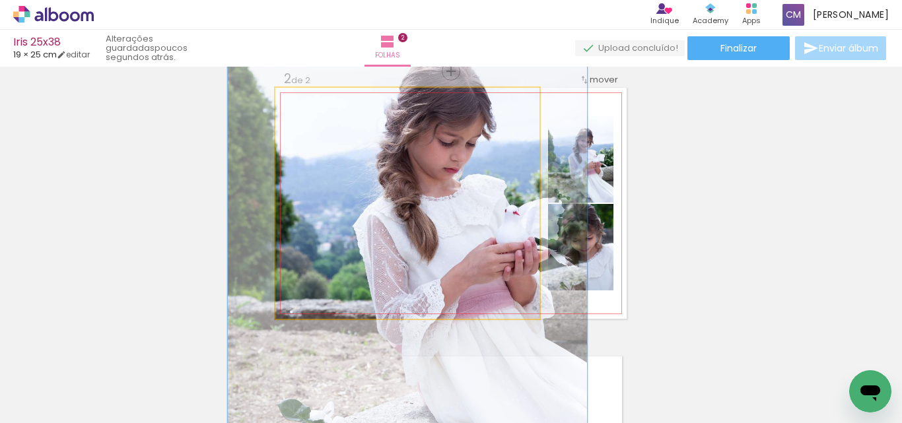
drag, startPoint x: 296, startPoint y: 100, endPoint x: 312, endPoint y: 104, distance: 17.0
type paper-slider "136"
click at [312, 104] on div at bounding box center [322, 101] width 21 height 21
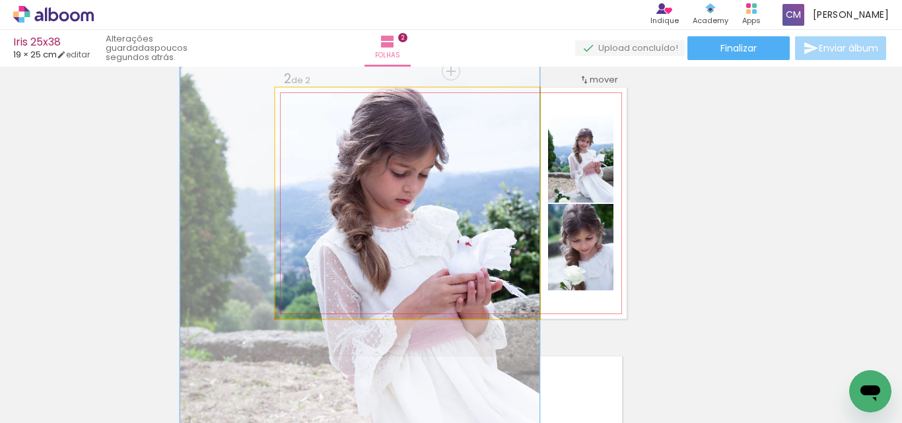
drag, startPoint x: 341, startPoint y: 180, endPoint x: 280, endPoint y: 211, distance: 68.2
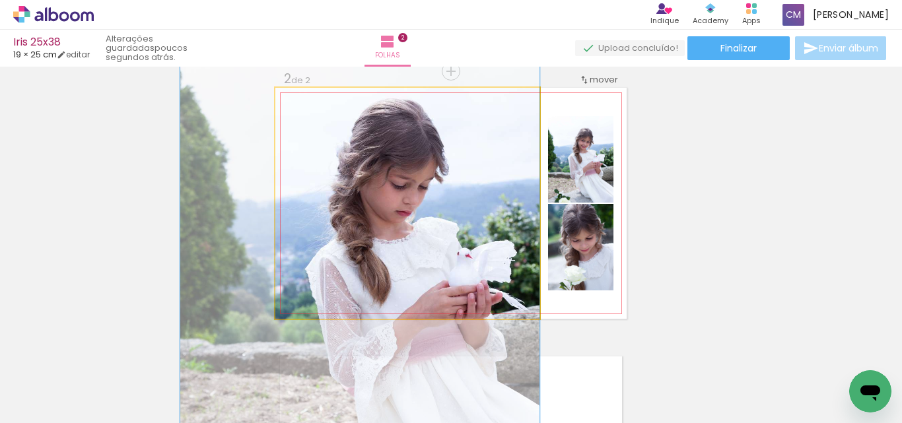
drag, startPoint x: 339, startPoint y: 207, endPoint x: 326, endPoint y: 219, distance: 18.3
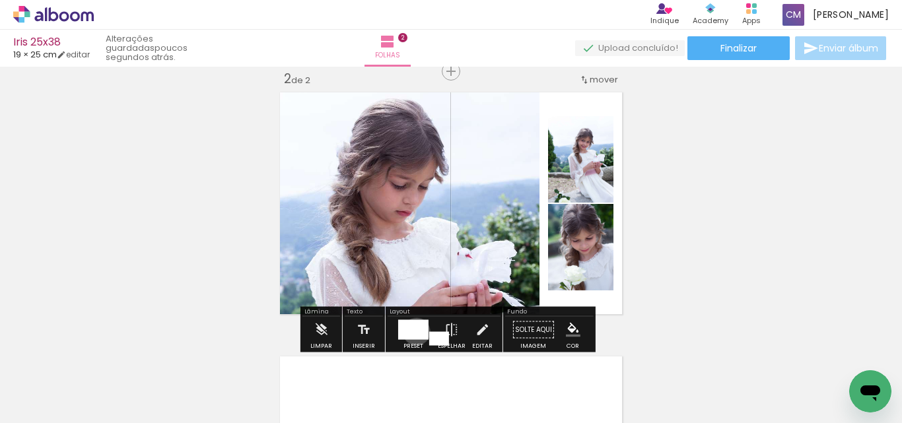
click at [413, 331] on div at bounding box center [413, 330] width 30 height 20
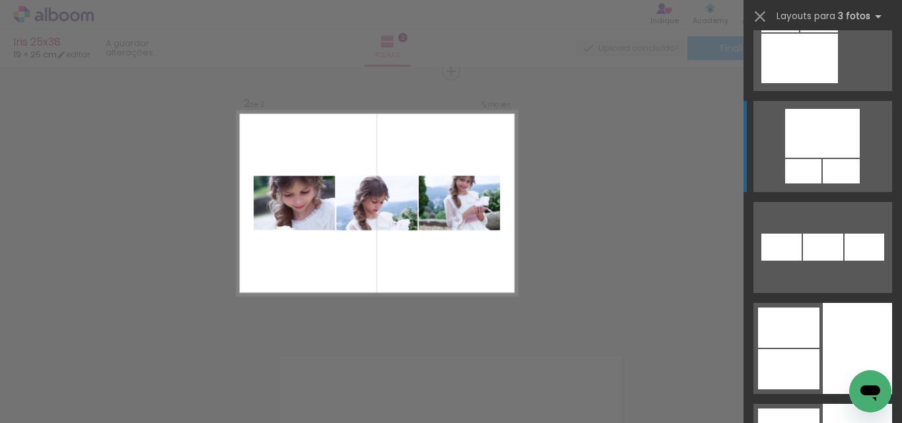
scroll to position [18449, 0]
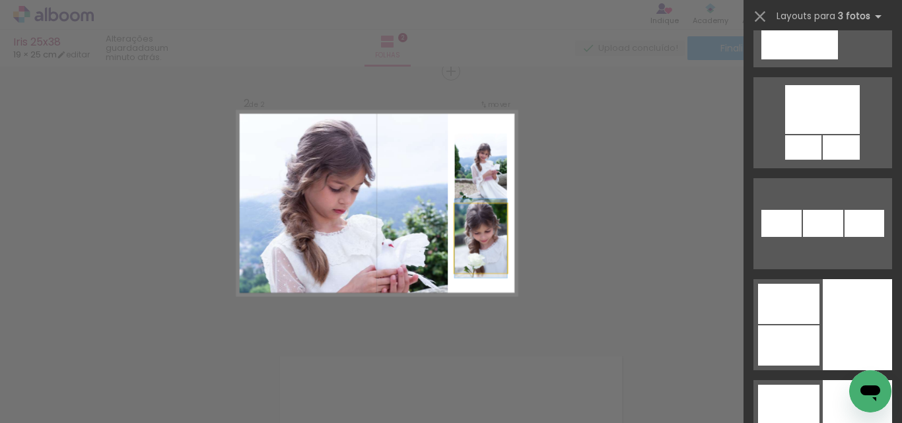
click at [477, 238] on quentale-photo at bounding box center [481, 238] width 52 height 69
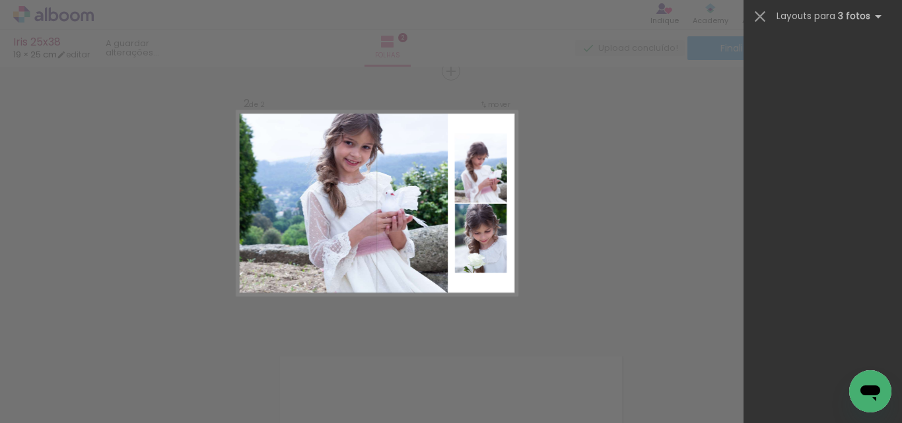
scroll to position [13233, 0]
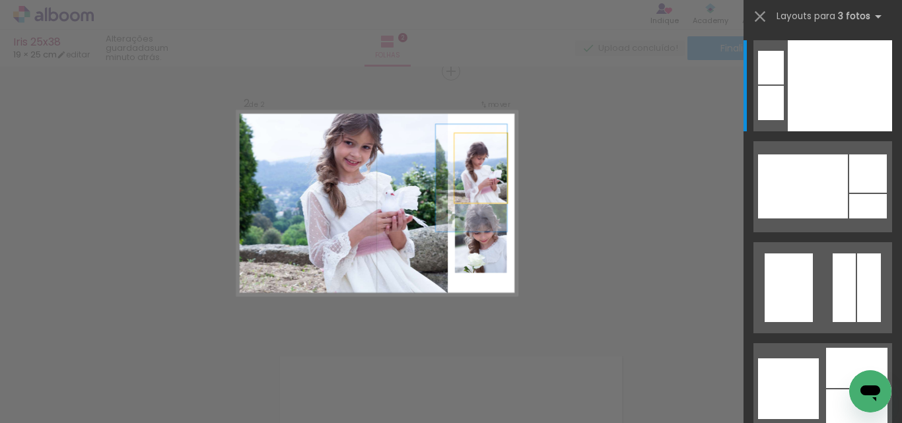
click at [479, 180] on quentale-photo at bounding box center [481, 167] width 52 height 69
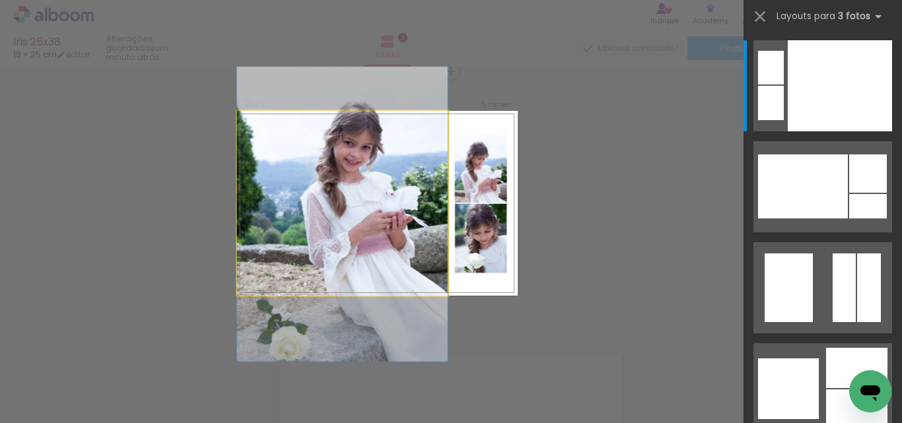
click at [409, 209] on quentale-photo at bounding box center [341, 203] width 211 height 185
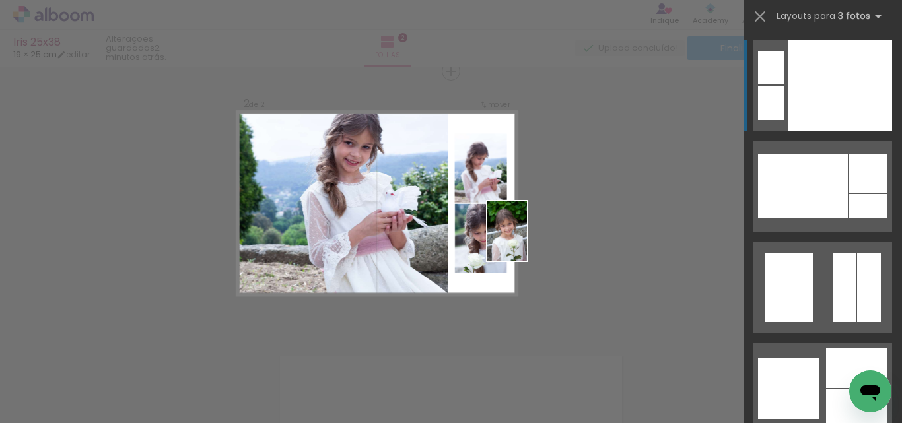
drag, startPoint x: 594, startPoint y: 399, endPoint x: 516, endPoint y: 227, distance: 189.1
click at [518, 230] on quentale-workspace at bounding box center [451, 211] width 902 height 423
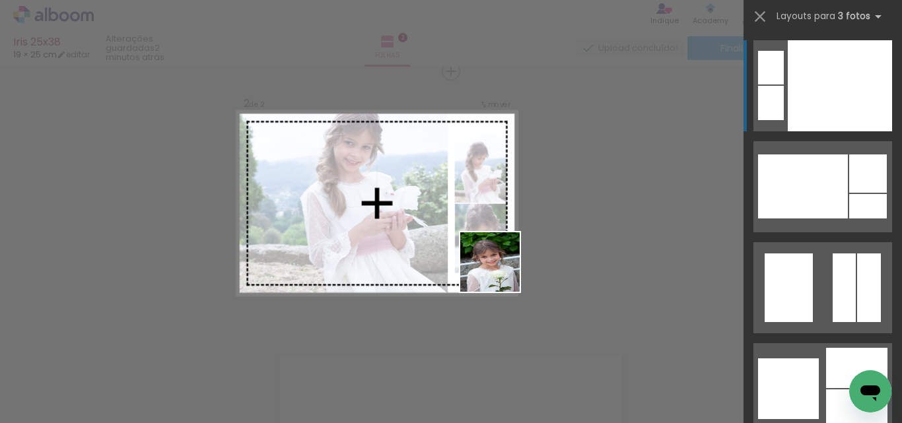
drag, startPoint x: 555, startPoint y: 361, endPoint x: 494, endPoint y: 261, distance: 117.7
click at [495, 261] on quentale-workspace at bounding box center [451, 211] width 902 height 423
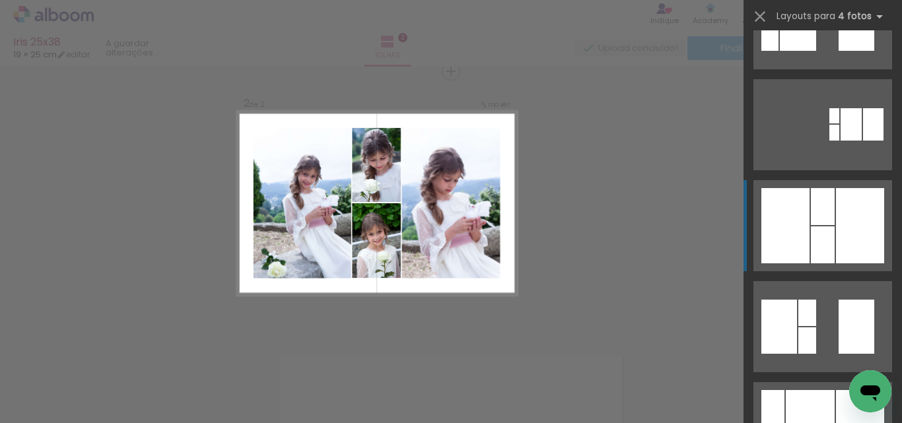
scroll to position [462, 0]
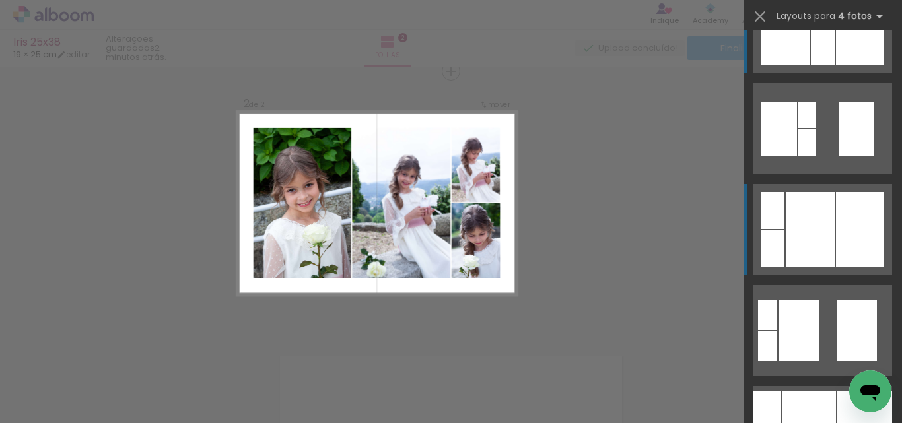
click at [836, 205] on div at bounding box center [860, 229] width 48 height 75
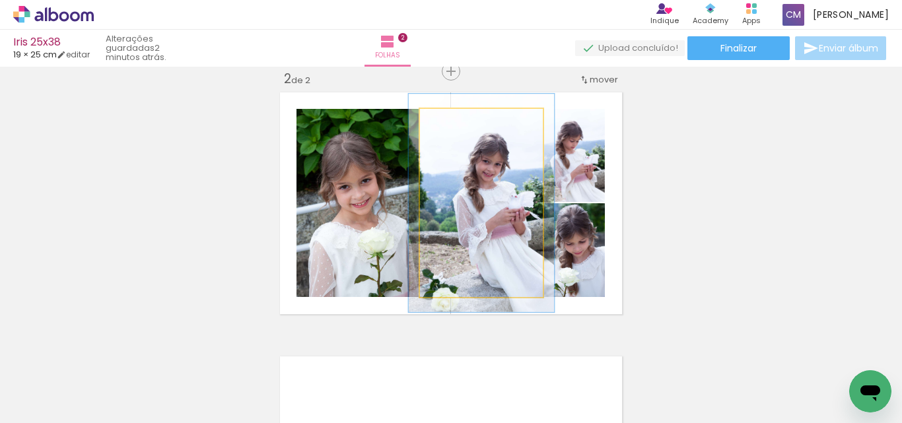
drag, startPoint x: 453, startPoint y: 123, endPoint x: 460, endPoint y: 123, distance: 7.3
click at [460, 123] on div at bounding box center [458, 122] width 21 height 21
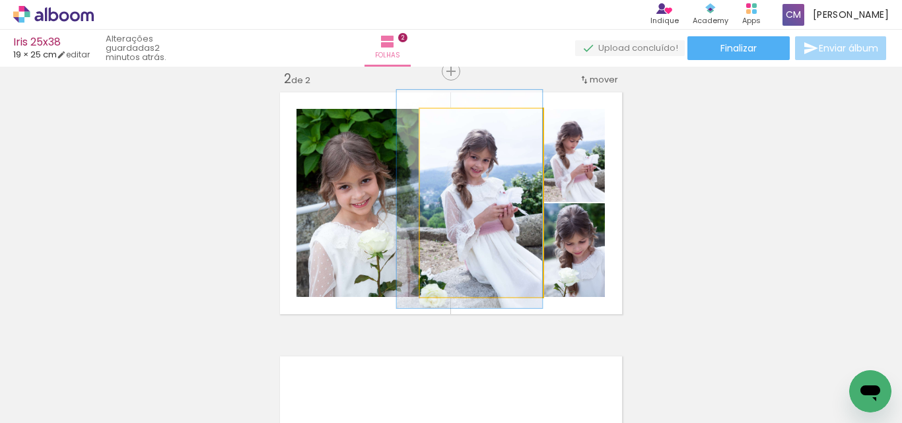
drag, startPoint x: 490, startPoint y: 241, endPoint x: 474, endPoint y: 237, distance: 16.3
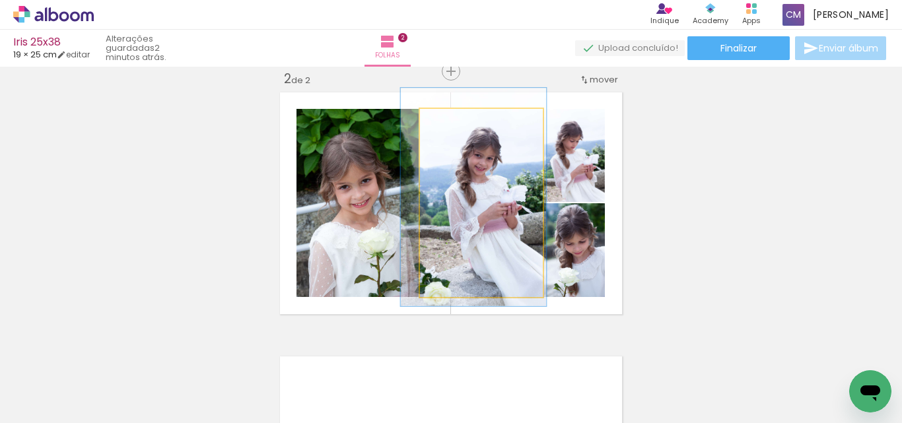
click at [513, 280] on quentale-photo at bounding box center [481, 203] width 123 height 188
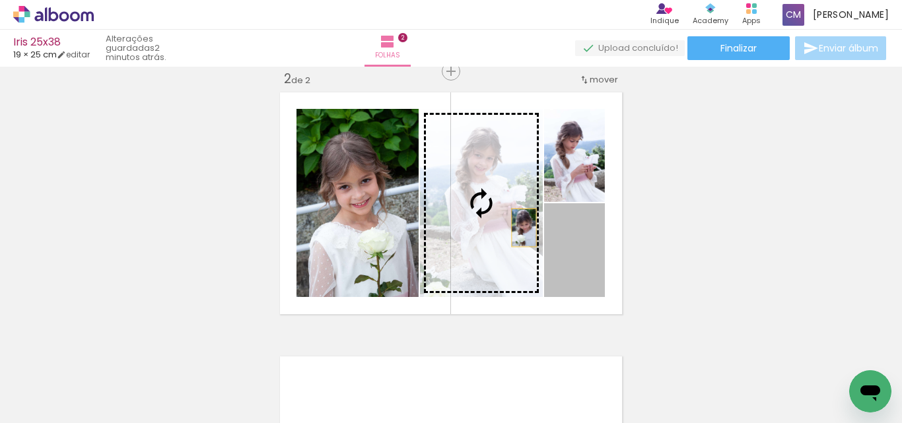
drag, startPoint x: 572, startPoint y: 259, endPoint x: 519, endPoint y: 228, distance: 61.6
click at [0, 0] on slot at bounding box center [0, 0] width 0 height 0
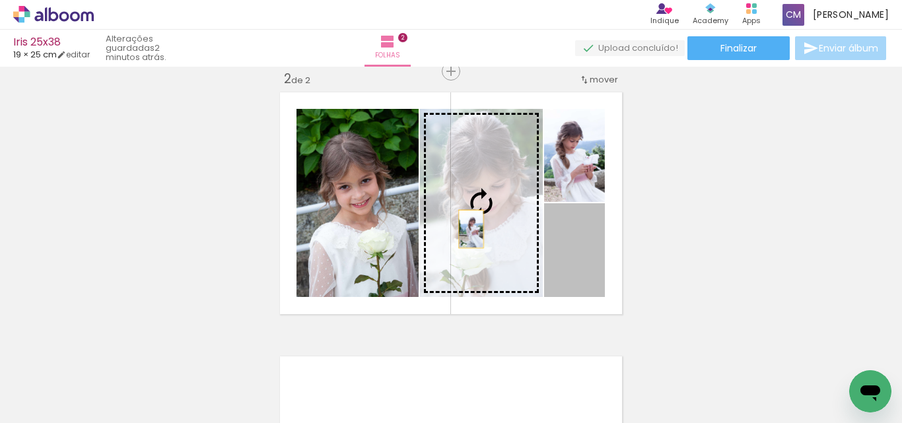
drag, startPoint x: 581, startPoint y: 272, endPoint x: 466, endPoint y: 229, distance: 122.6
click at [0, 0] on slot at bounding box center [0, 0] width 0 height 0
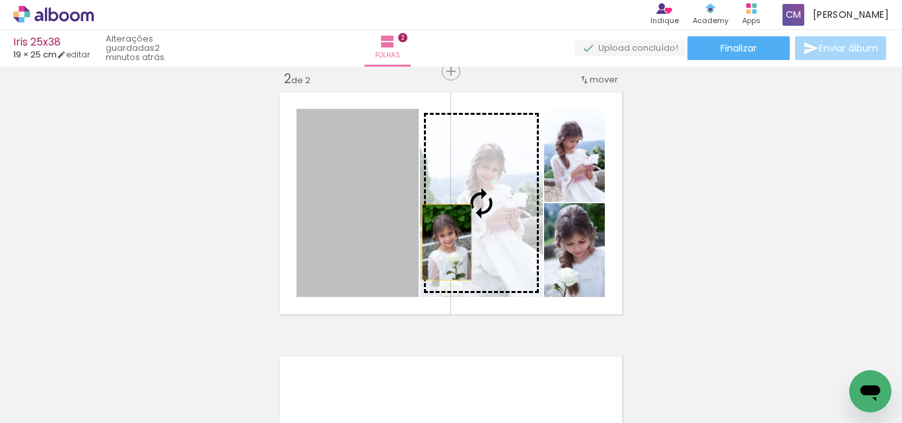
drag, startPoint x: 319, startPoint y: 242, endPoint x: 448, endPoint y: 242, distance: 128.7
click at [0, 0] on slot at bounding box center [0, 0] width 0 height 0
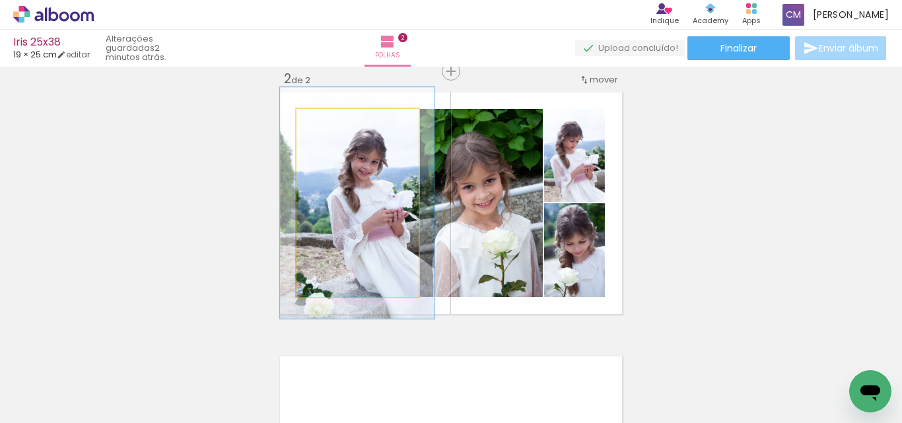
drag, startPoint x: 329, startPoint y: 119, endPoint x: 339, endPoint y: 118, distance: 10.6
click at [339, 118] on div at bounding box center [337, 122] width 21 height 21
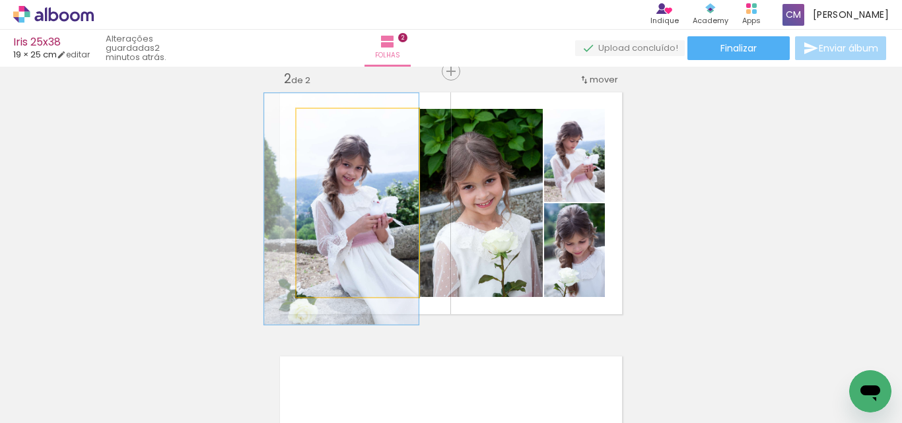
drag, startPoint x: 341, startPoint y: 182, endPoint x: 317, endPoint y: 188, distance: 25.1
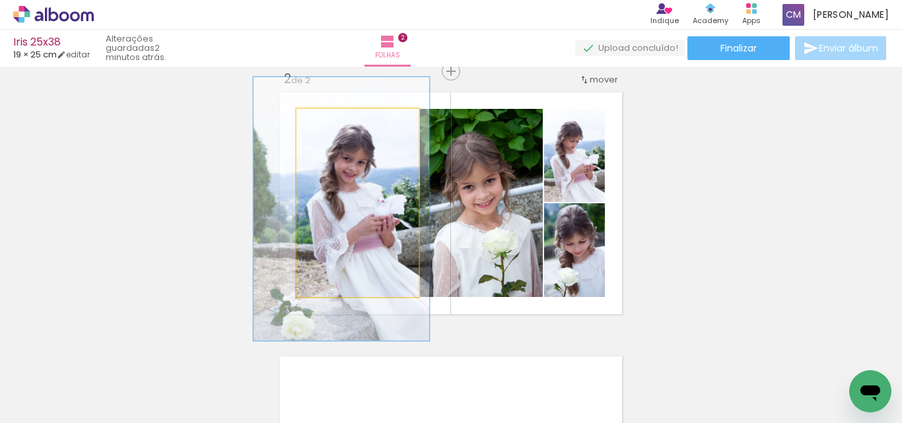
drag, startPoint x: 331, startPoint y: 127, endPoint x: 340, endPoint y: 127, distance: 8.6
type paper-slider "140"
click at [340, 127] on div at bounding box center [347, 122] width 21 height 21
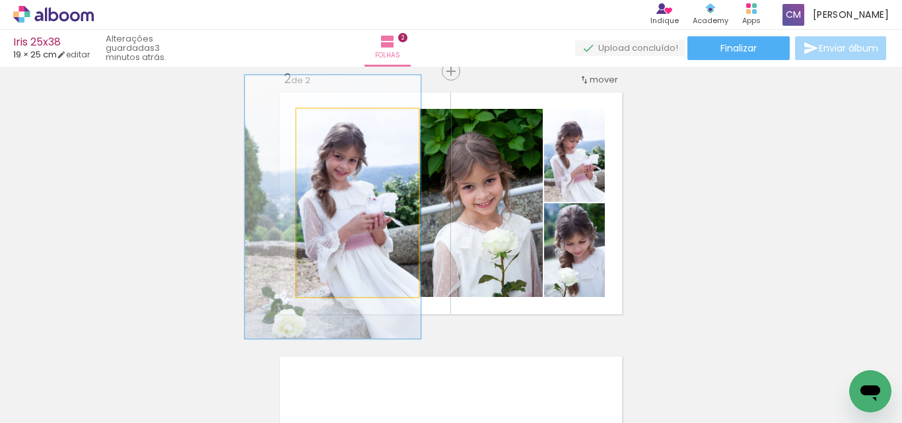
drag, startPoint x: 370, startPoint y: 228, endPoint x: 362, endPoint y: 226, distance: 8.8
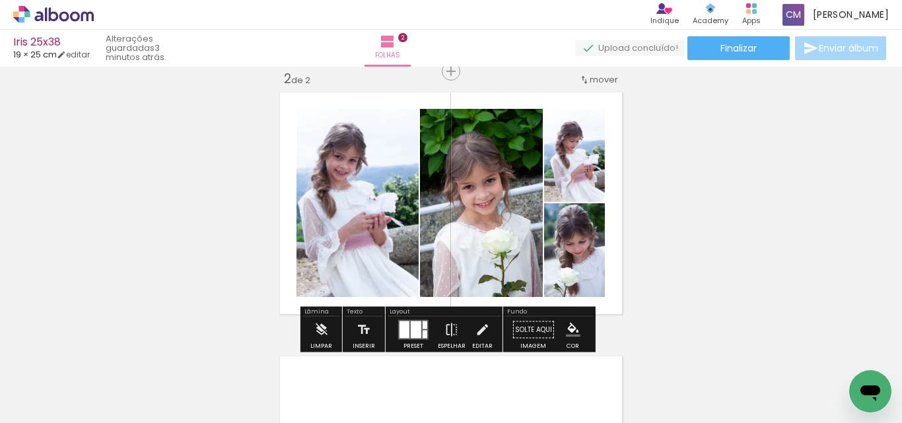
click at [818, 279] on div "Inserir folha 1 de 2 Inserir folha 2 de 2" at bounding box center [451, 186] width 902 height 793
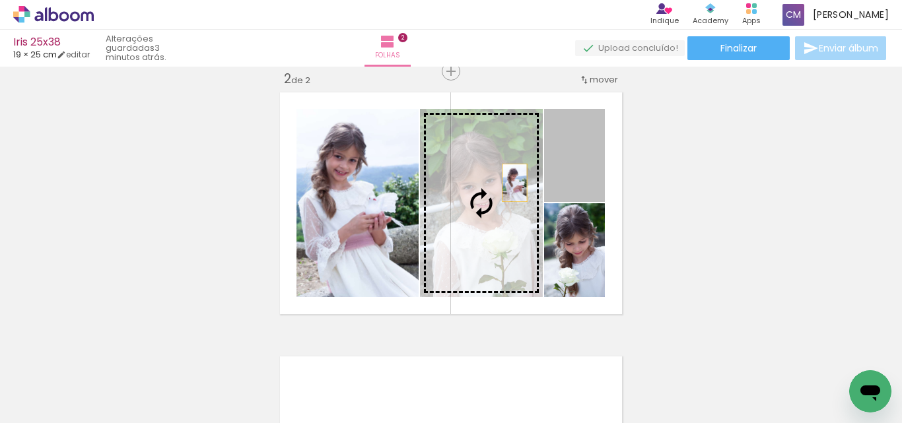
drag, startPoint x: 580, startPoint y: 186, endPoint x: 508, endPoint y: 184, distance: 71.3
click at [0, 0] on slot at bounding box center [0, 0] width 0 height 0
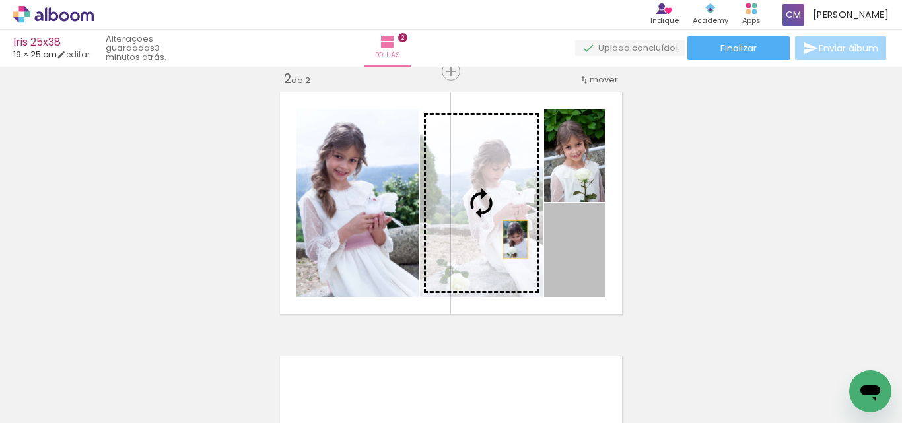
drag, startPoint x: 587, startPoint y: 256, endPoint x: 510, endPoint y: 240, distance: 78.3
click at [0, 0] on slot at bounding box center [0, 0] width 0 height 0
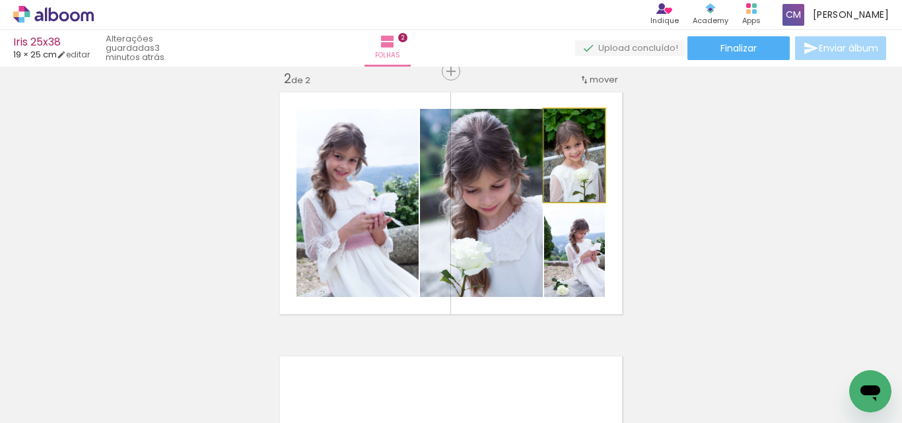
drag, startPoint x: 579, startPoint y: 168, endPoint x: 541, endPoint y: 166, distance: 38.3
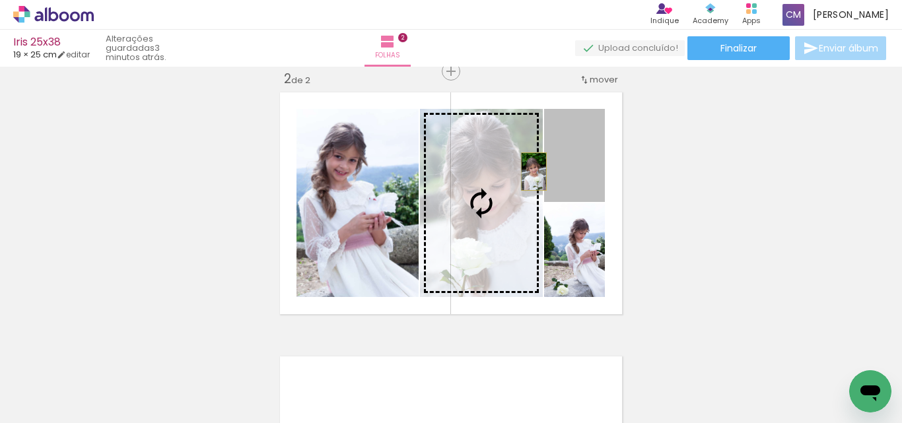
drag, startPoint x: 586, startPoint y: 173, endPoint x: 518, endPoint y: 174, distance: 67.3
click at [0, 0] on slot at bounding box center [0, 0] width 0 height 0
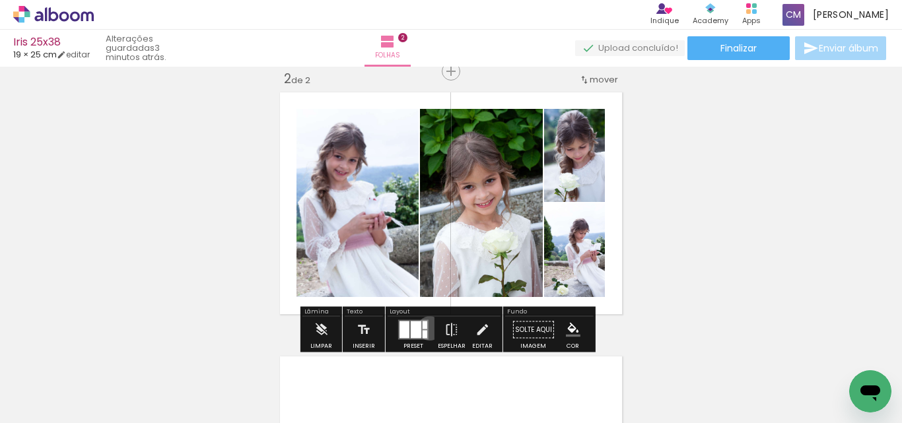
click at [427, 328] on div at bounding box center [413, 330] width 36 height 26
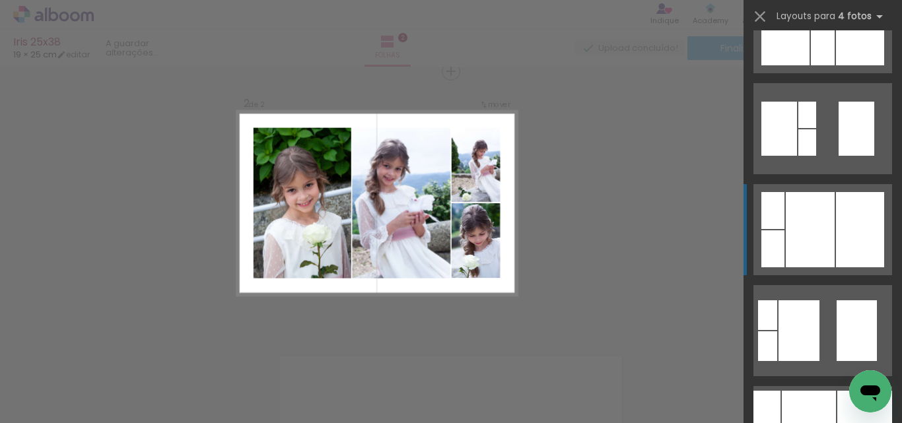
scroll to position [606, 0]
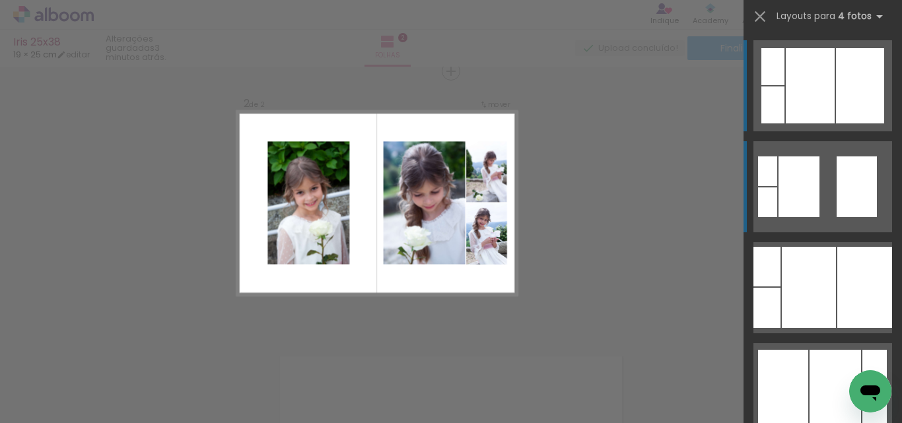
click at [837, 200] on div at bounding box center [857, 186] width 40 height 61
